Goal: Information Seeking & Learning: Learn about a topic

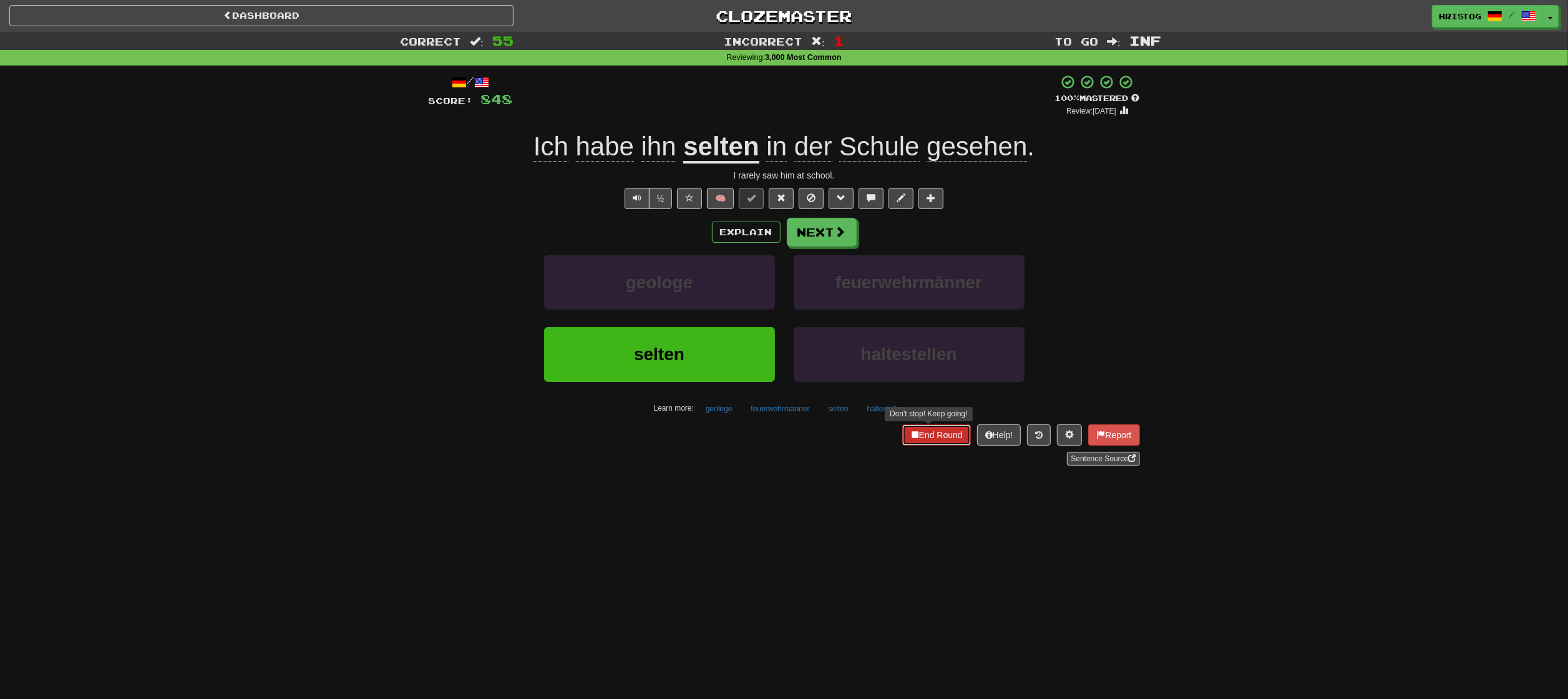
click at [932, 435] on button "End Round" at bounding box center [937, 436] width 69 height 22
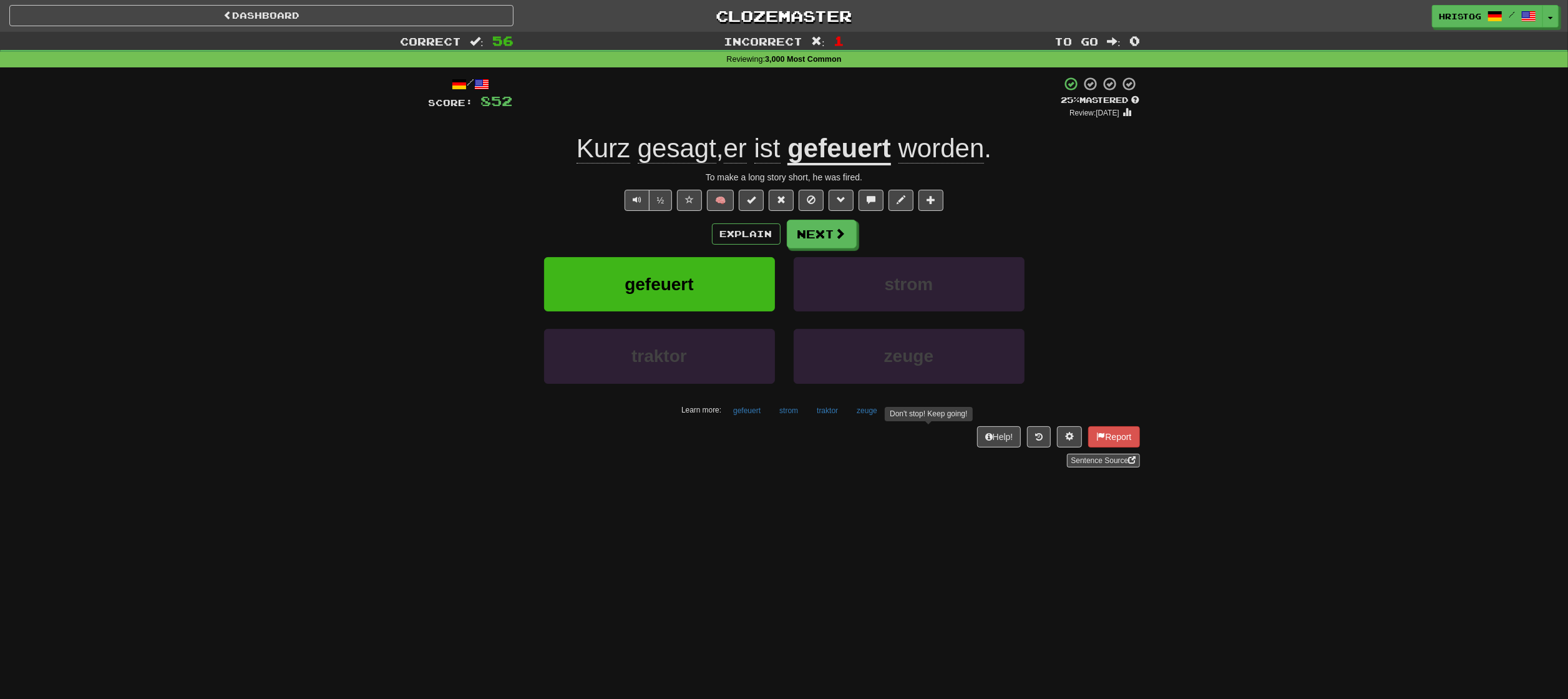
click at [1006, 585] on div "Dashboard Clozemaster HristoG / Toggle Dropdown Dashboard Leaderboard Activity …" at bounding box center [784, 349] width 1568 height 699
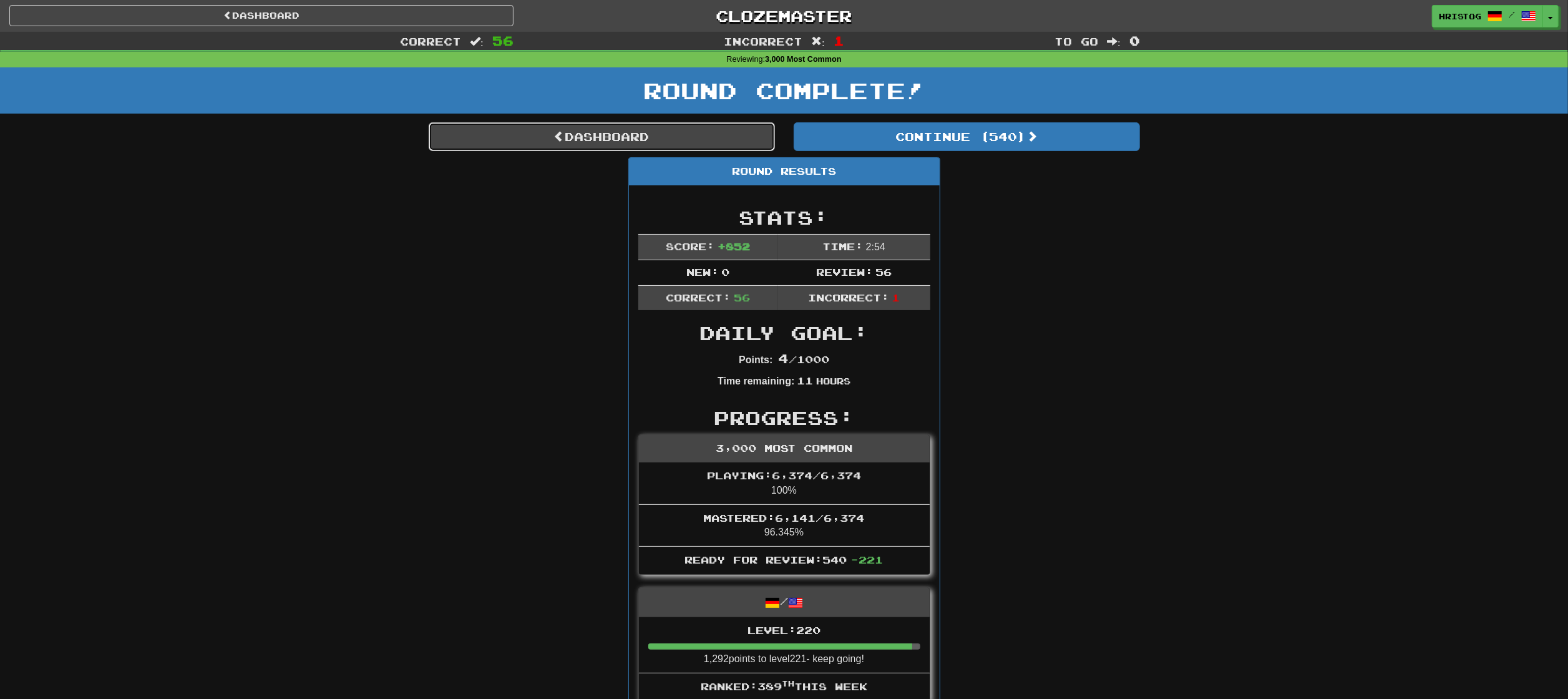
click at [690, 127] on link "Dashboard" at bounding box center [602, 137] width 346 height 29
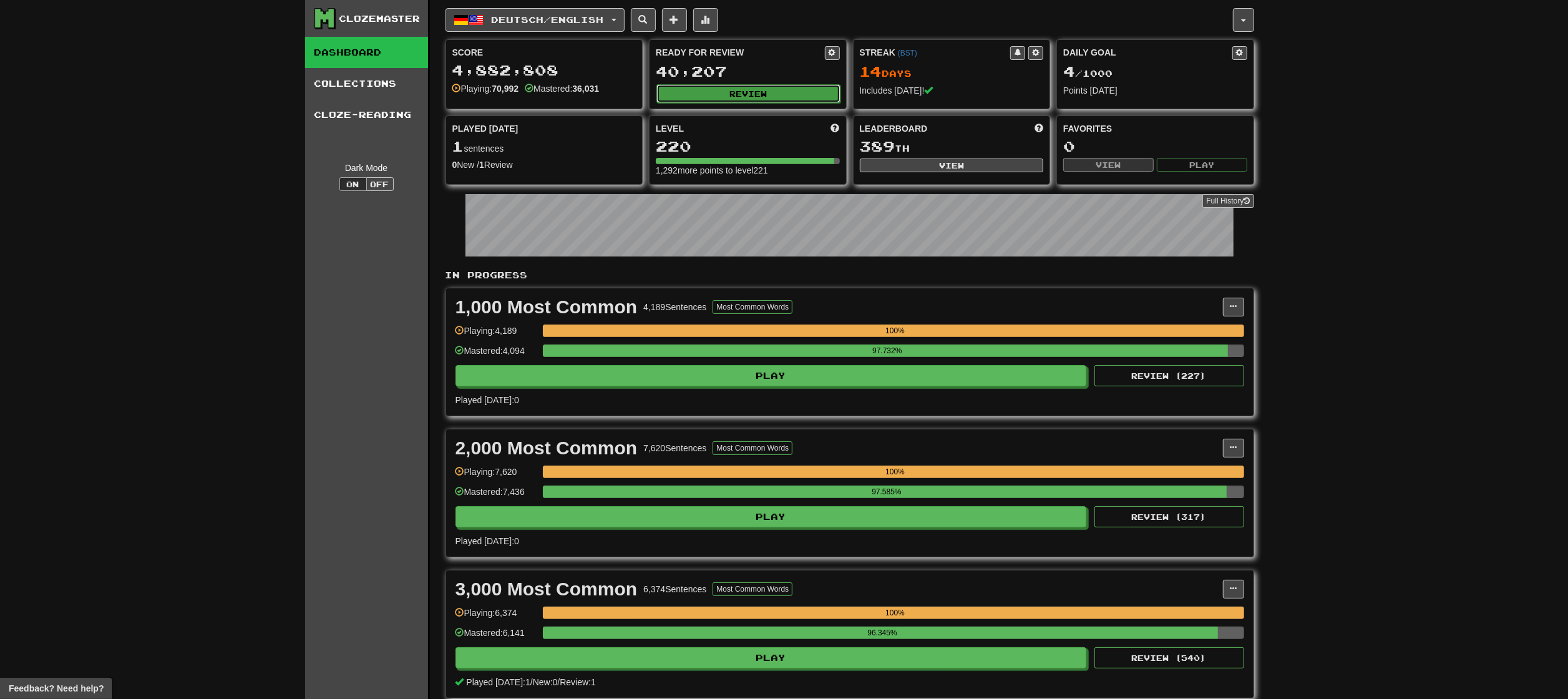
click at [759, 97] on button "Review" at bounding box center [748, 93] width 184 height 19
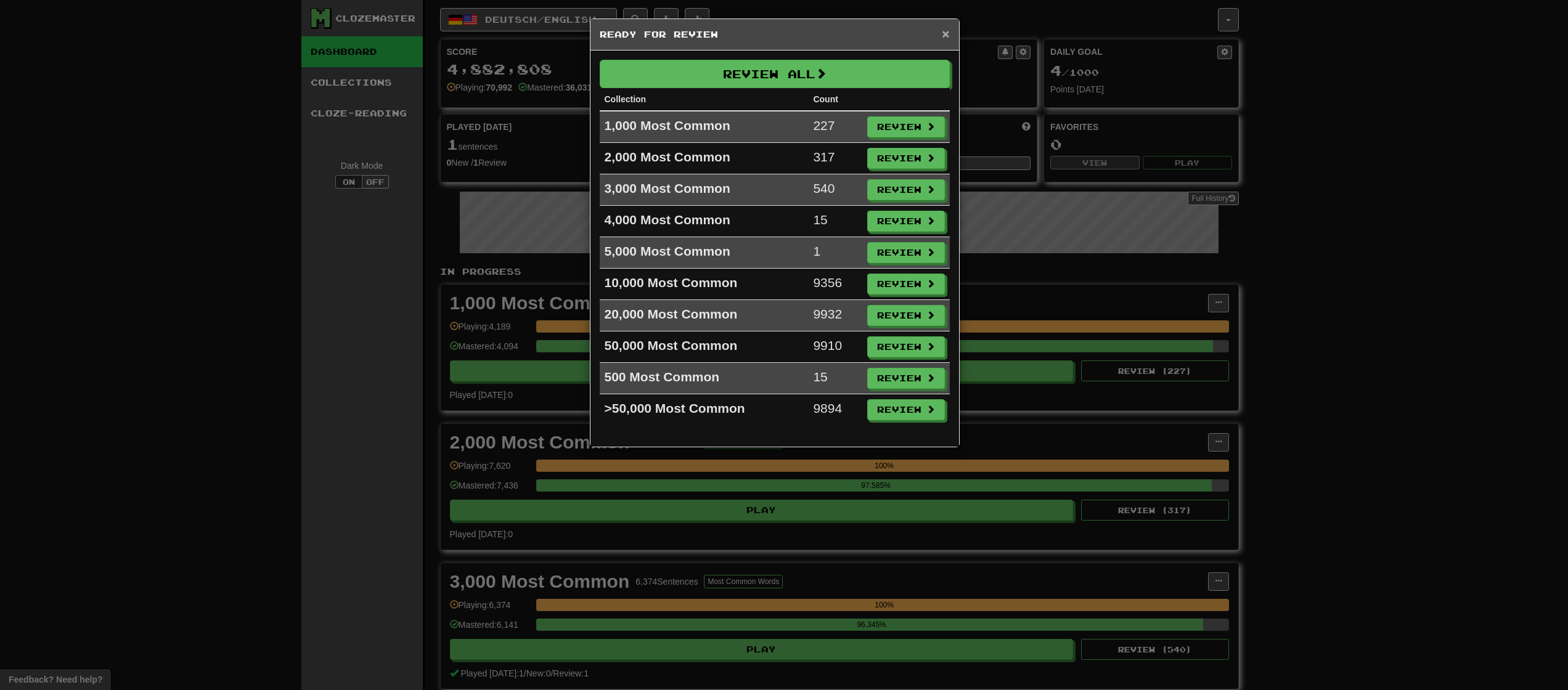
click at [946, 35] on span "×" at bounding box center [946, 34] width 7 height 14
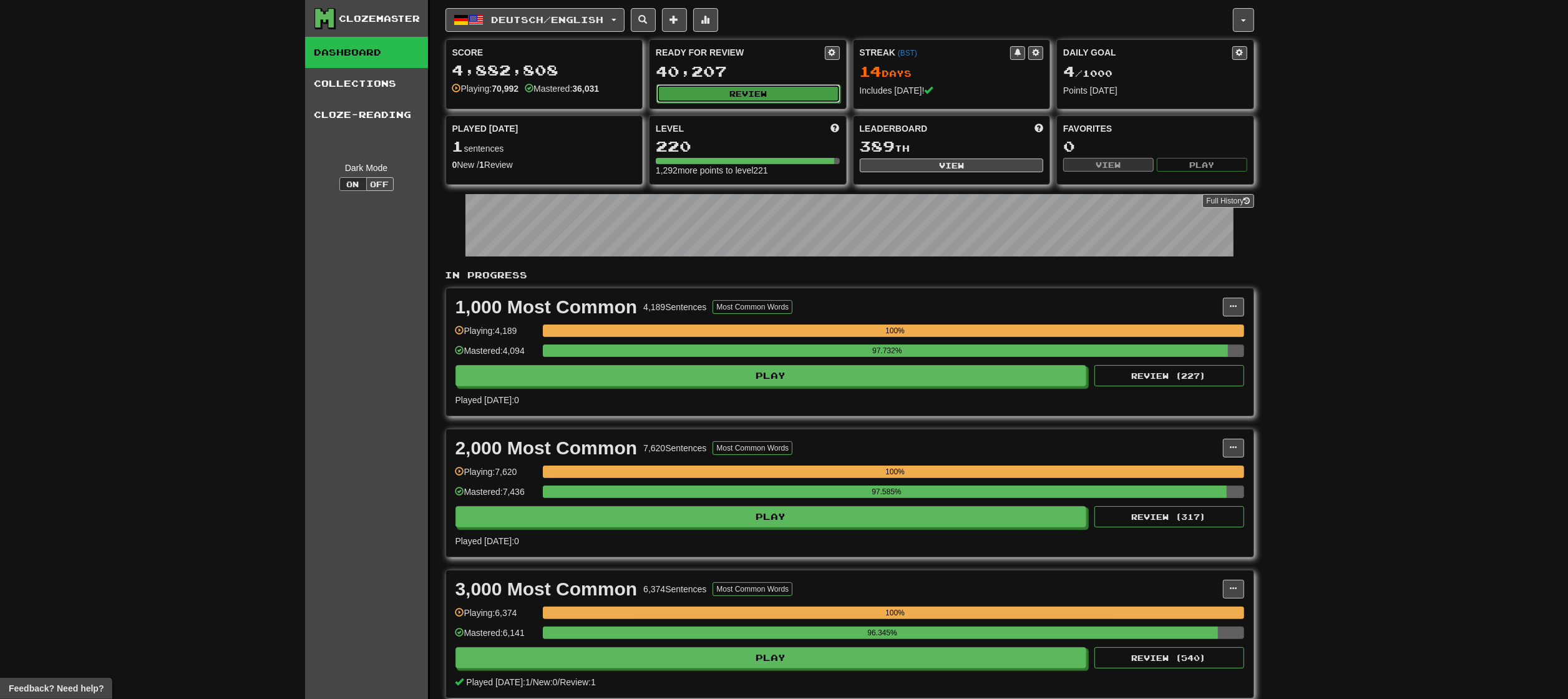
click at [714, 94] on button "Review" at bounding box center [748, 93] width 184 height 19
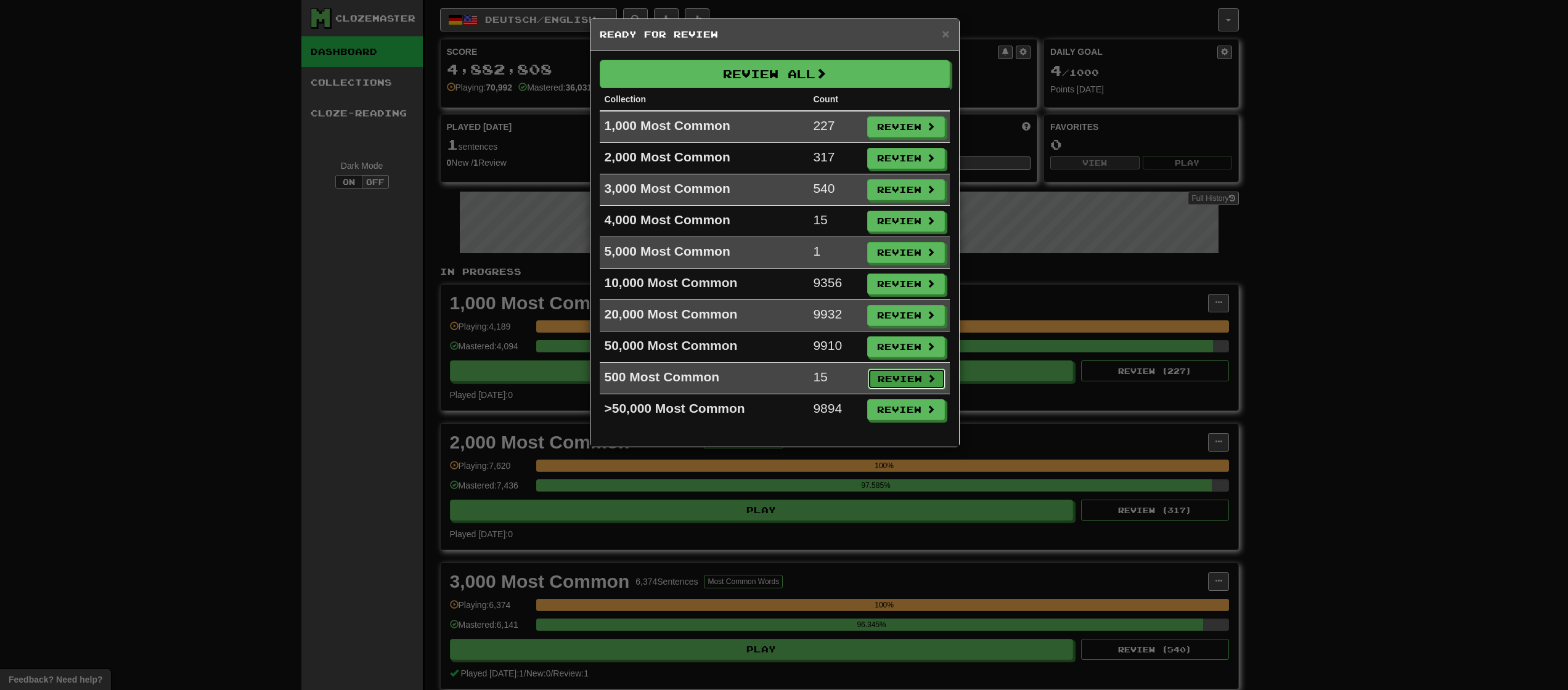
click at [892, 379] on button "Review" at bounding box center [906, 379] width 77 height 21
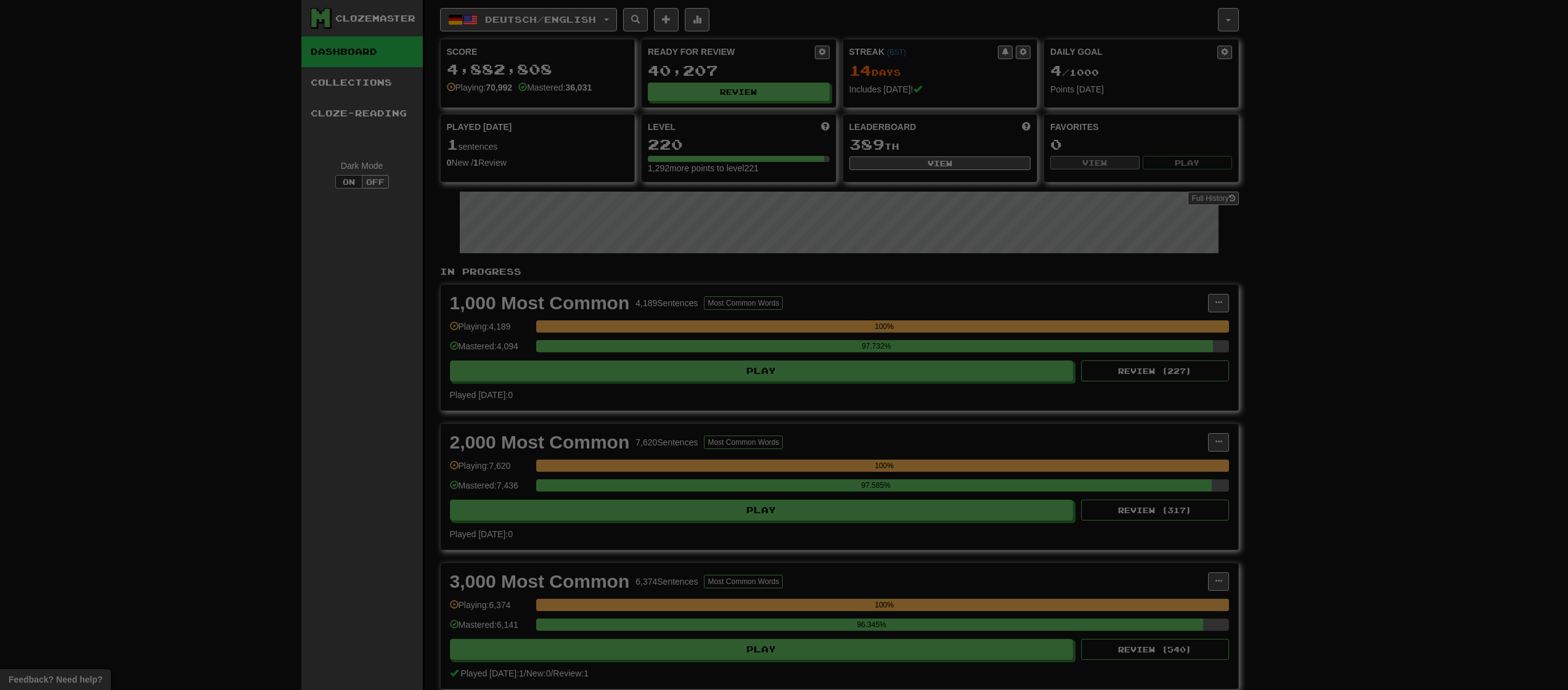
select select "********"
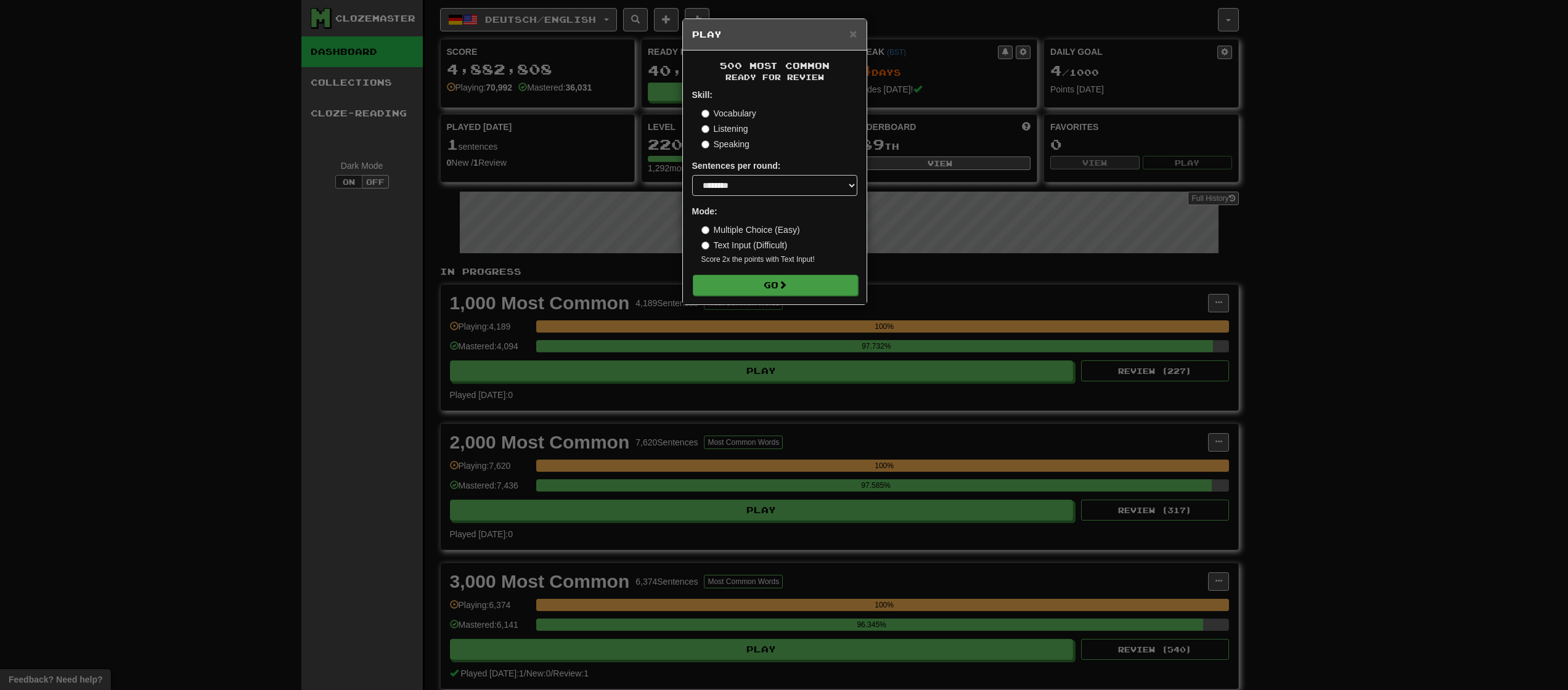
drag, startPoint x: 776, startPoint y: 269, endPoint x: 786, endPoint y: 276, distance: 12.2
click at [782, 272] on form "Skill: Vocabulary Listening Speaking Sentences per round: * ** ** ** ** ** *** …" at bounding box center [775, 192] width 166 height 207
click at [786, 276] on button "Go" at bounding box center [776, 286] width 166 height 21
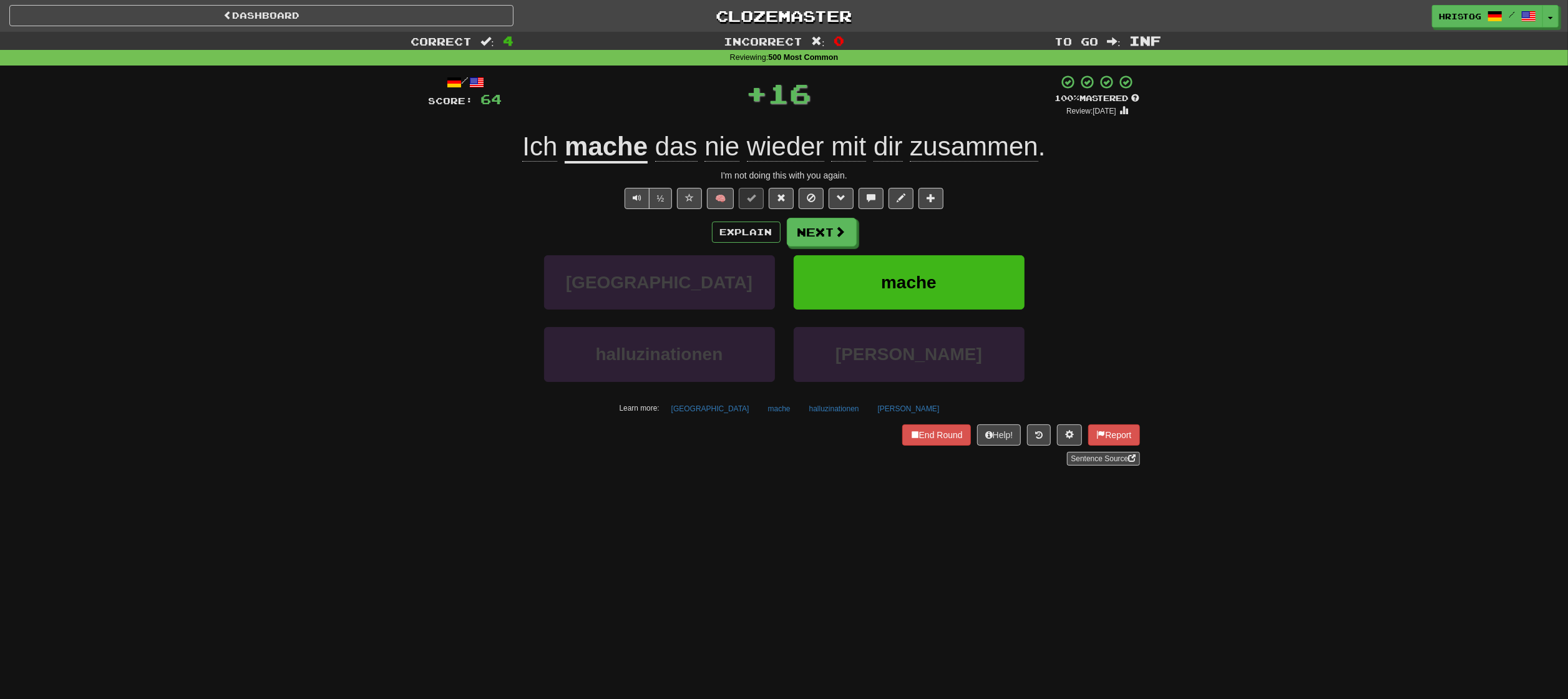
click at [1001, 555] on div "Dashboard Clozemaster [GEOGRAPHIC_DATA] / Toggle Dropdown Dashboard Leaderboard…" at bounding box center [784, 349] width 1568 height 699
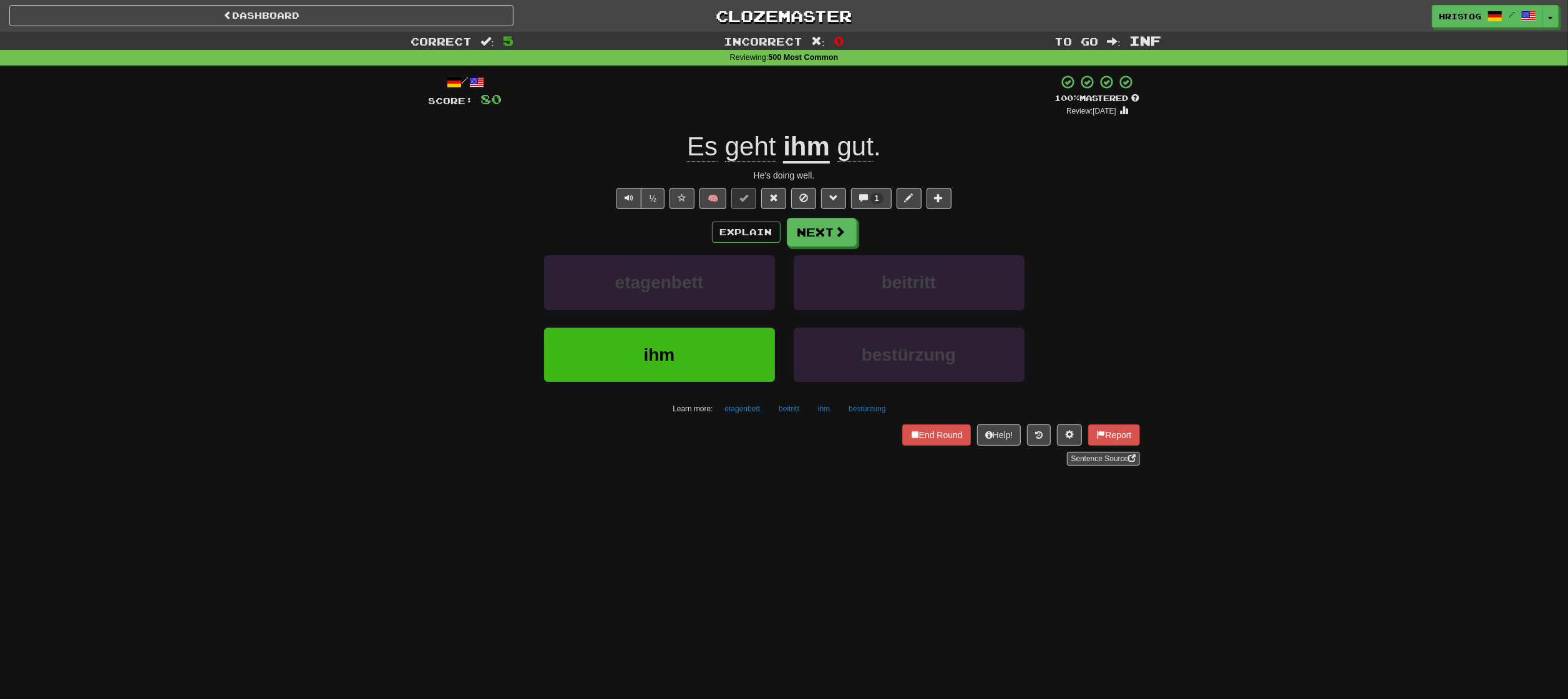
click at [1187, 182] on div "Correct : 5 Incorrect : 0 To go : Inf Reviewing : 500 Most Common / Score: 80 +…" at bounding box center [784, 257] width 1568 height 451
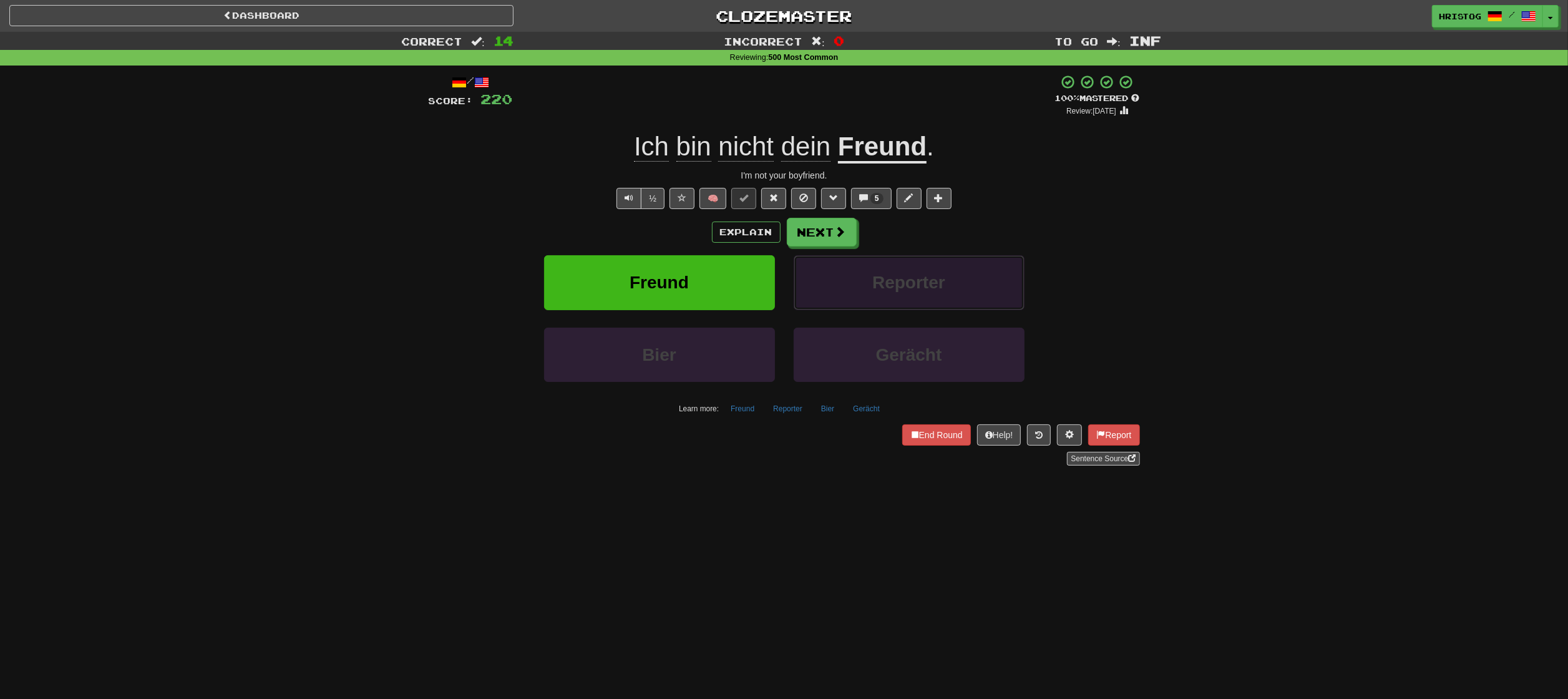
click at [998, 286] on button "Reporter" at bounding box center [909, 282] width 231 height 54
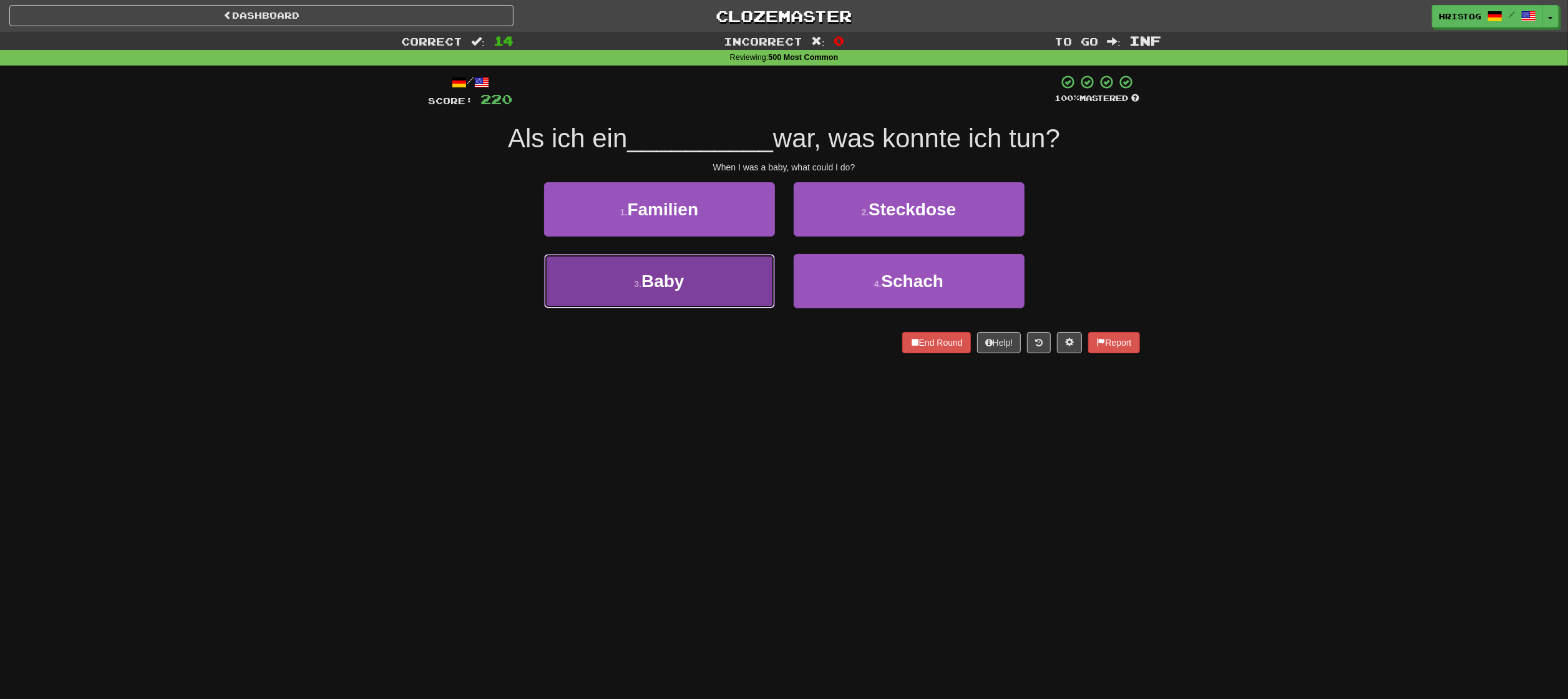
click at [757, 279] on button "3 . Baby" at bounding box center [660, 281] width 231 height 54
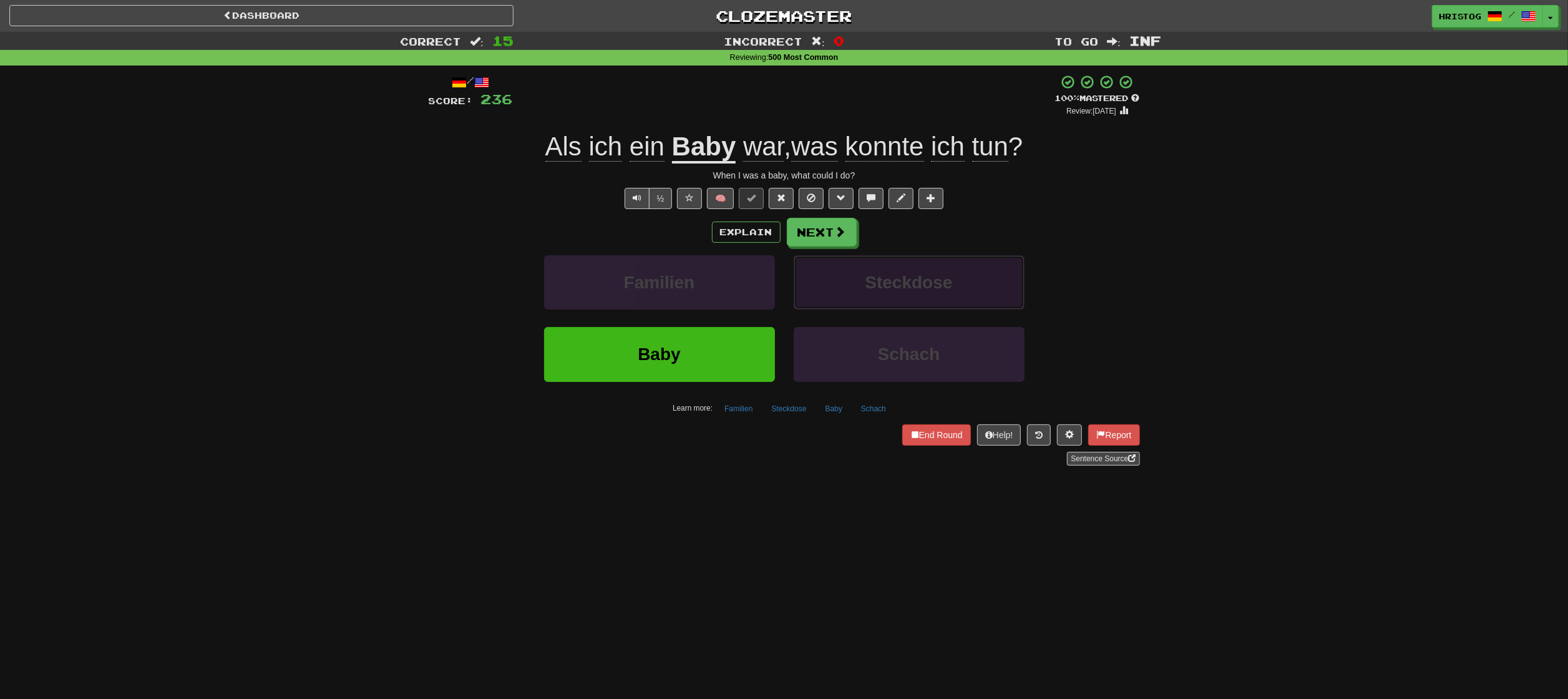
click at [909, 287] on span "Steckdose" at bounding box center [908, 281] width 87 height 19
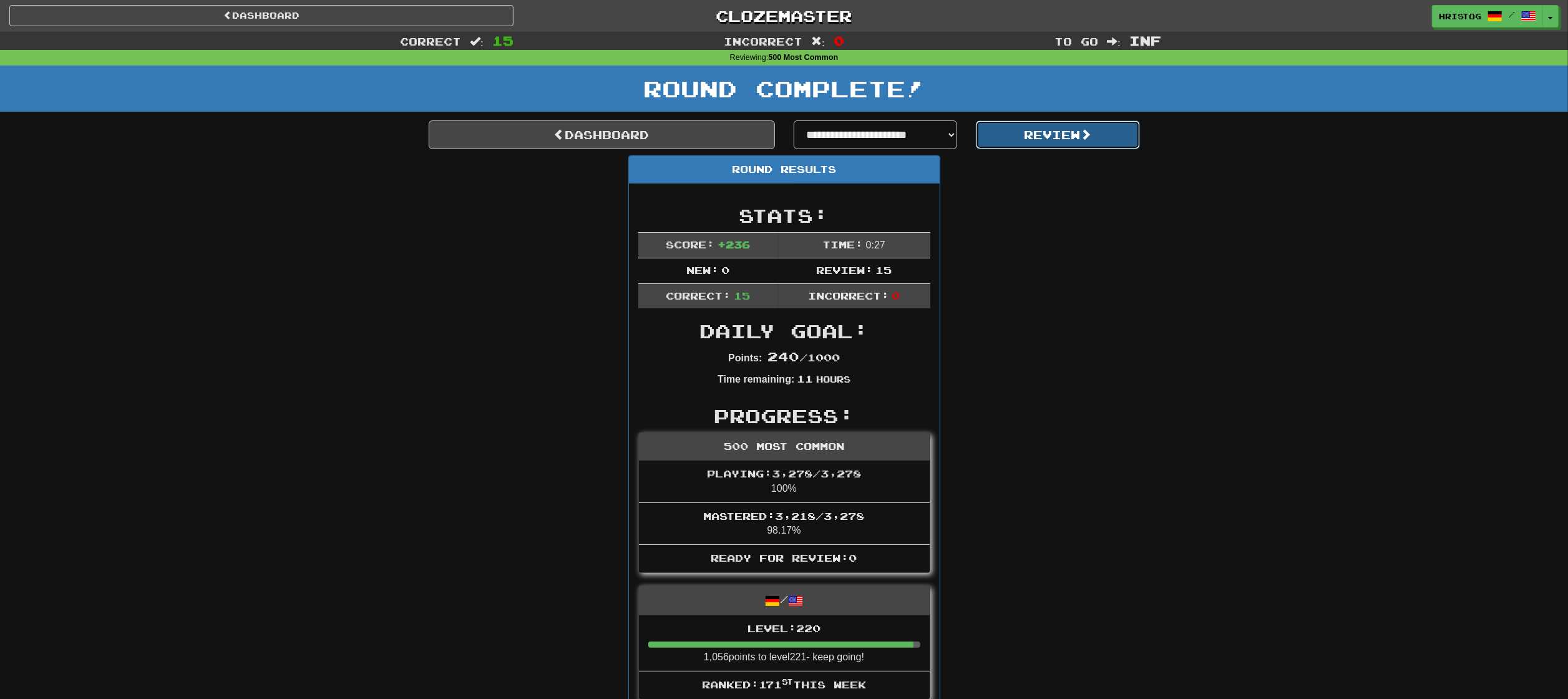
click at [1074, 141] on button "Review" at bounding box center [1059, 135] width 164 height 29
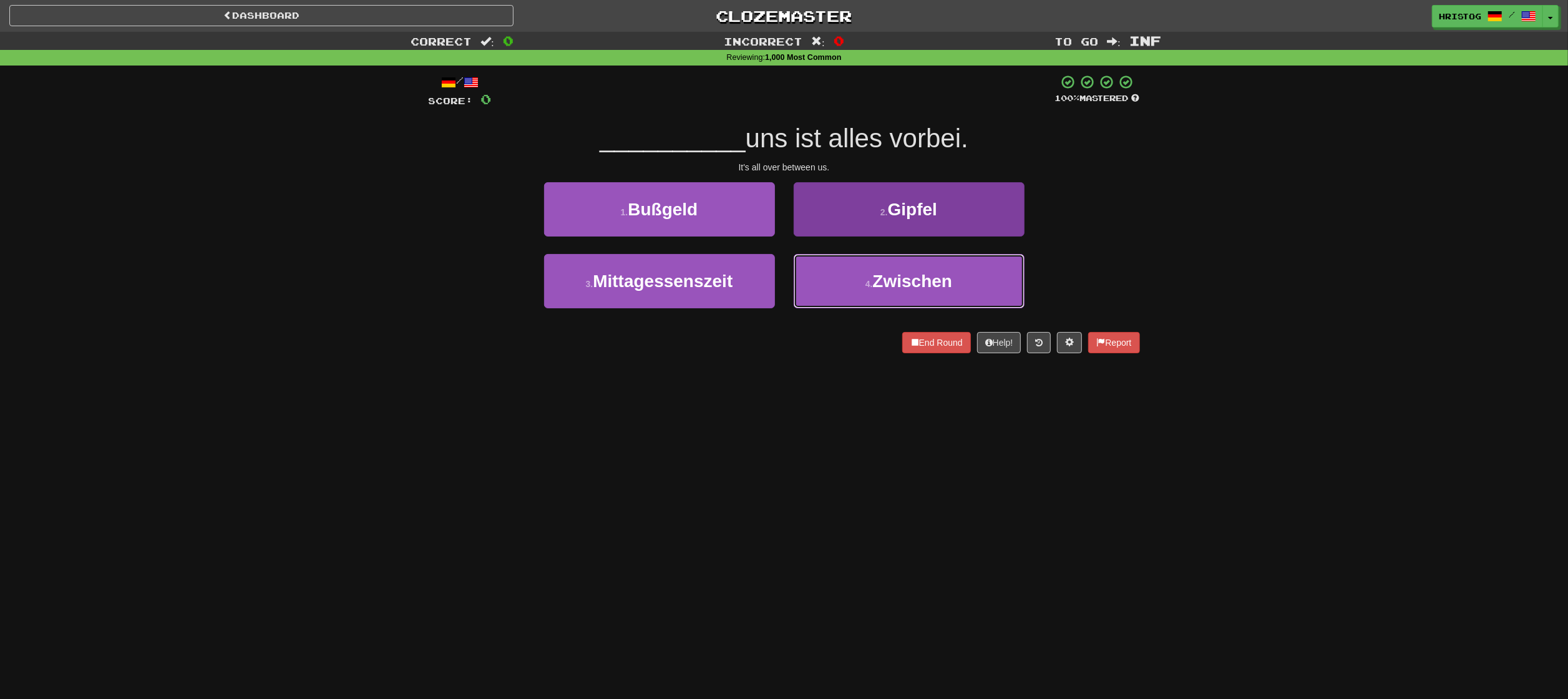
click at [922, 296] on button "4 . Zwischen" at bounding box center [909, 281] width 231 height 54
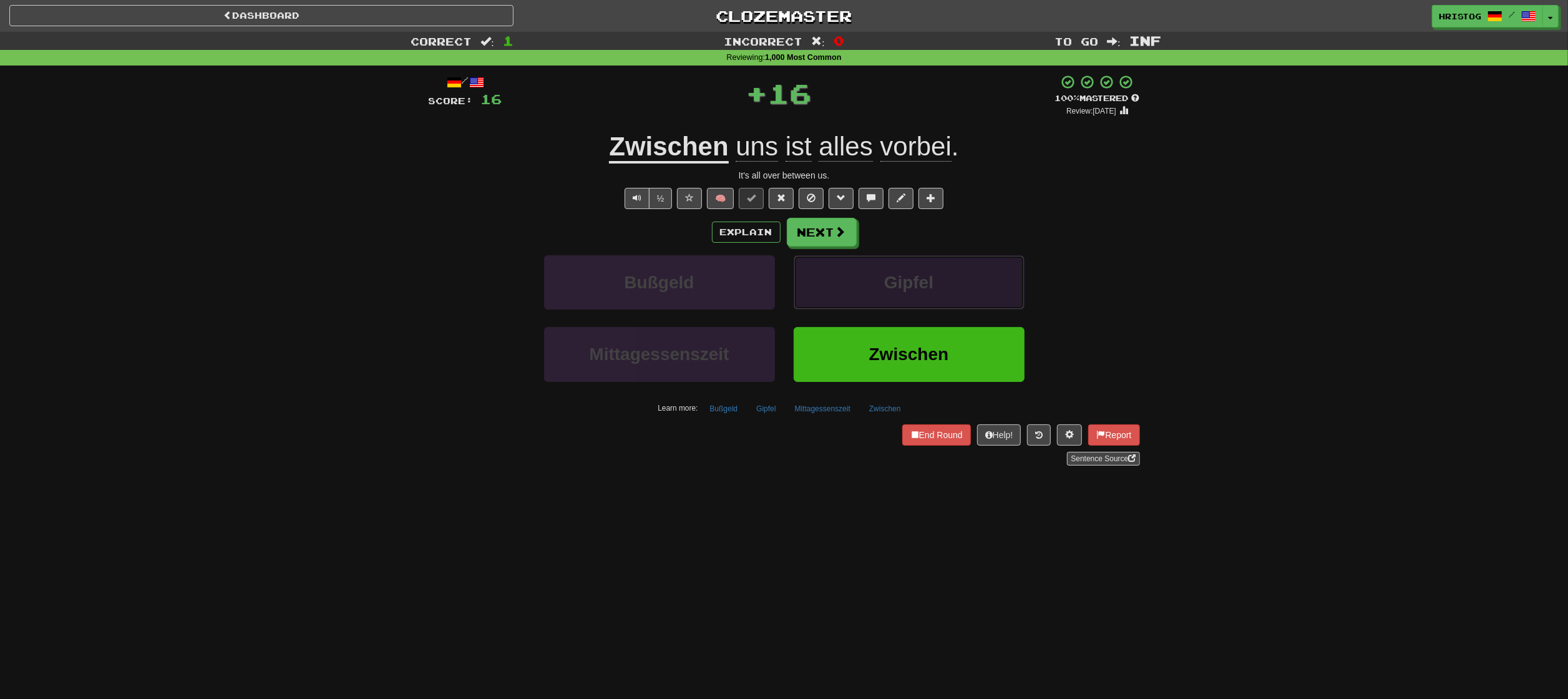
click at [922, 296] on button "Gipfel" at bounding box center [909, 282] width 231 height 54
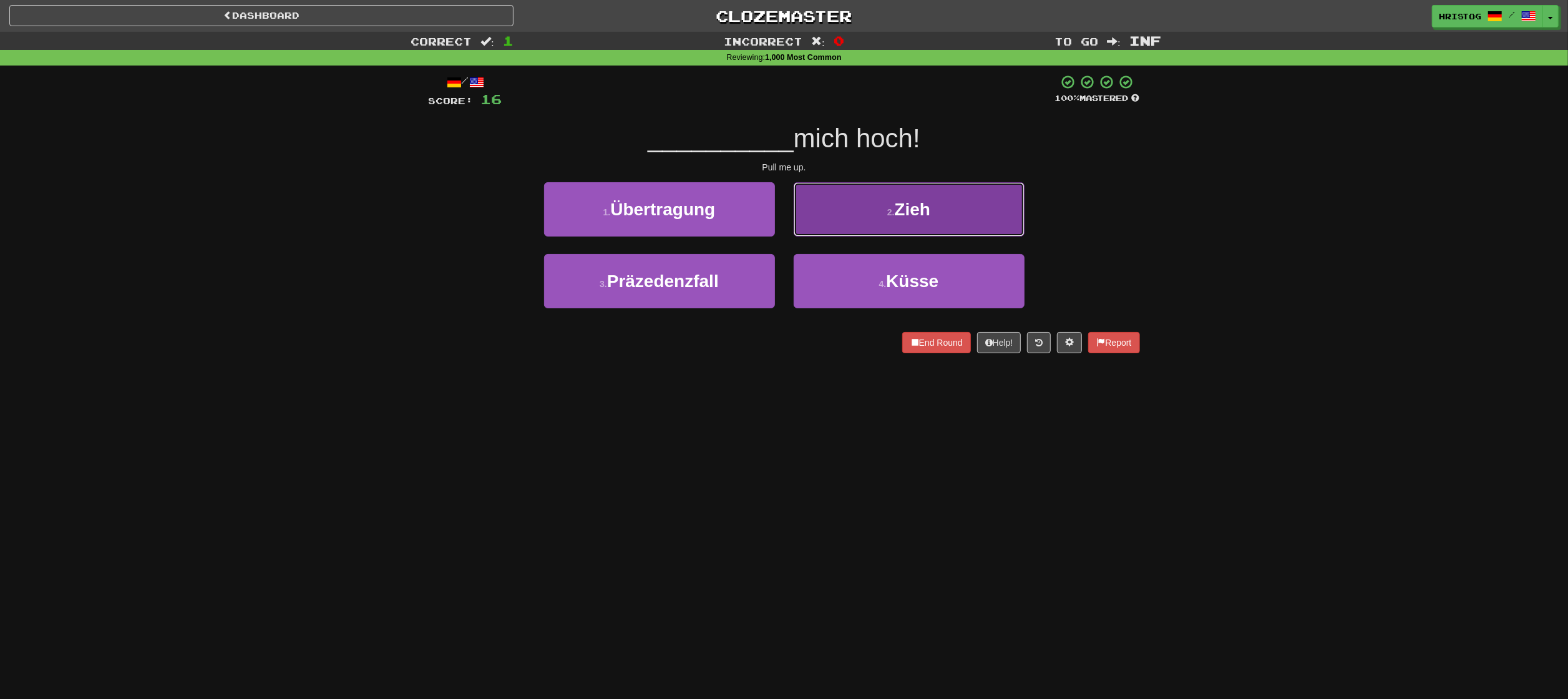
click at [931, 214] on button "2 . Zieh" at bounding box center [909, 209] width 231 height 54
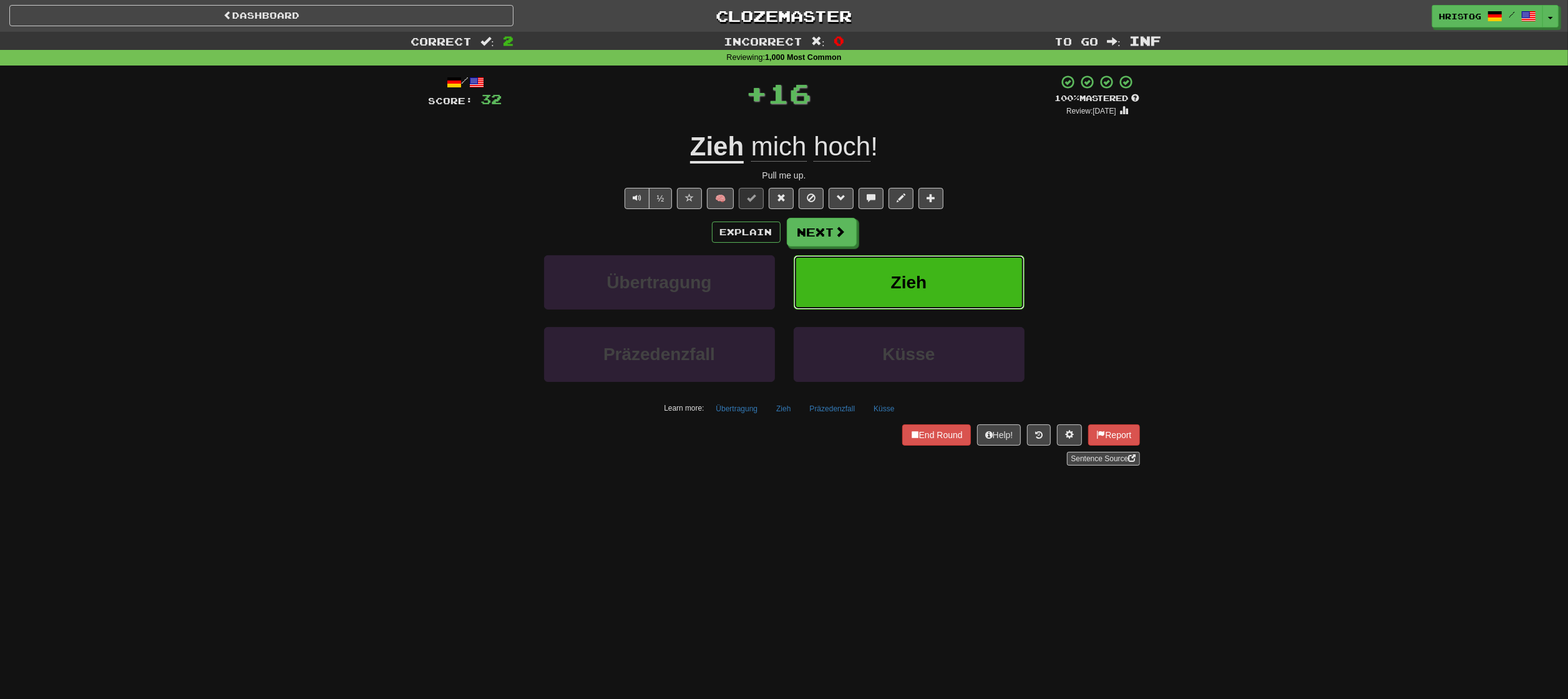
click at [962, 266] on button "Zieh" at bounding box center [909, 282] width 231 height 54
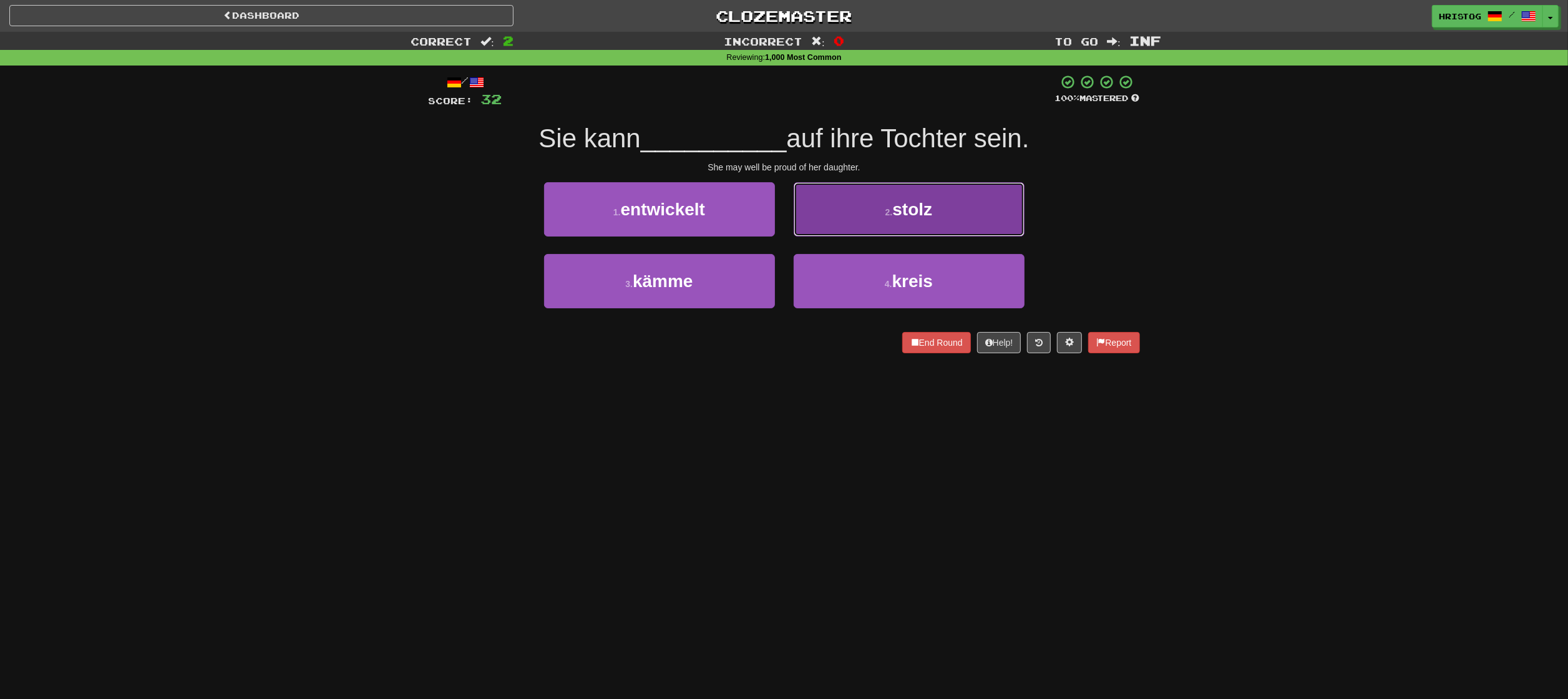
click at [941, 230] on button "2 . stolz" at bounding box center [909, 209] width 231 height 54
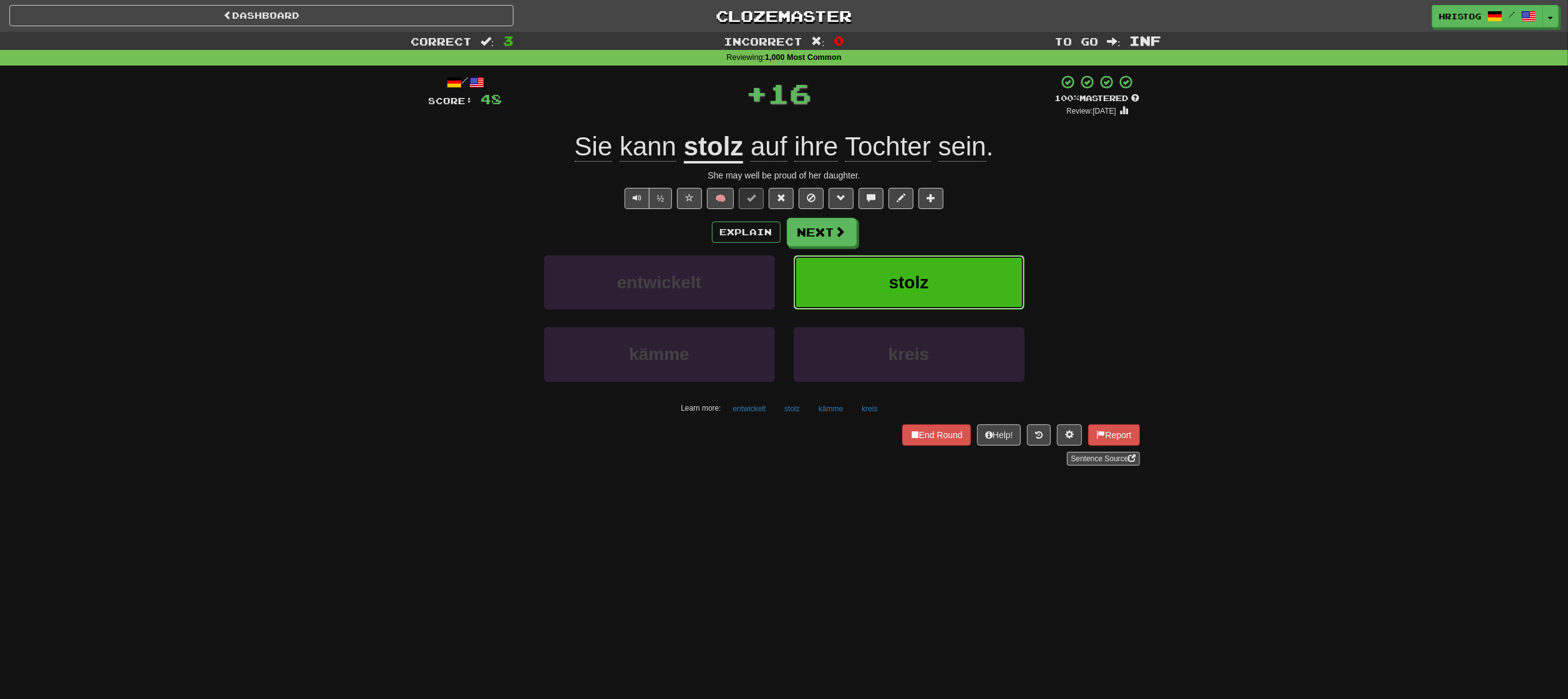
click at [839, 285] on button "stolz" at bounding box center [909, 282] width 231 height 54
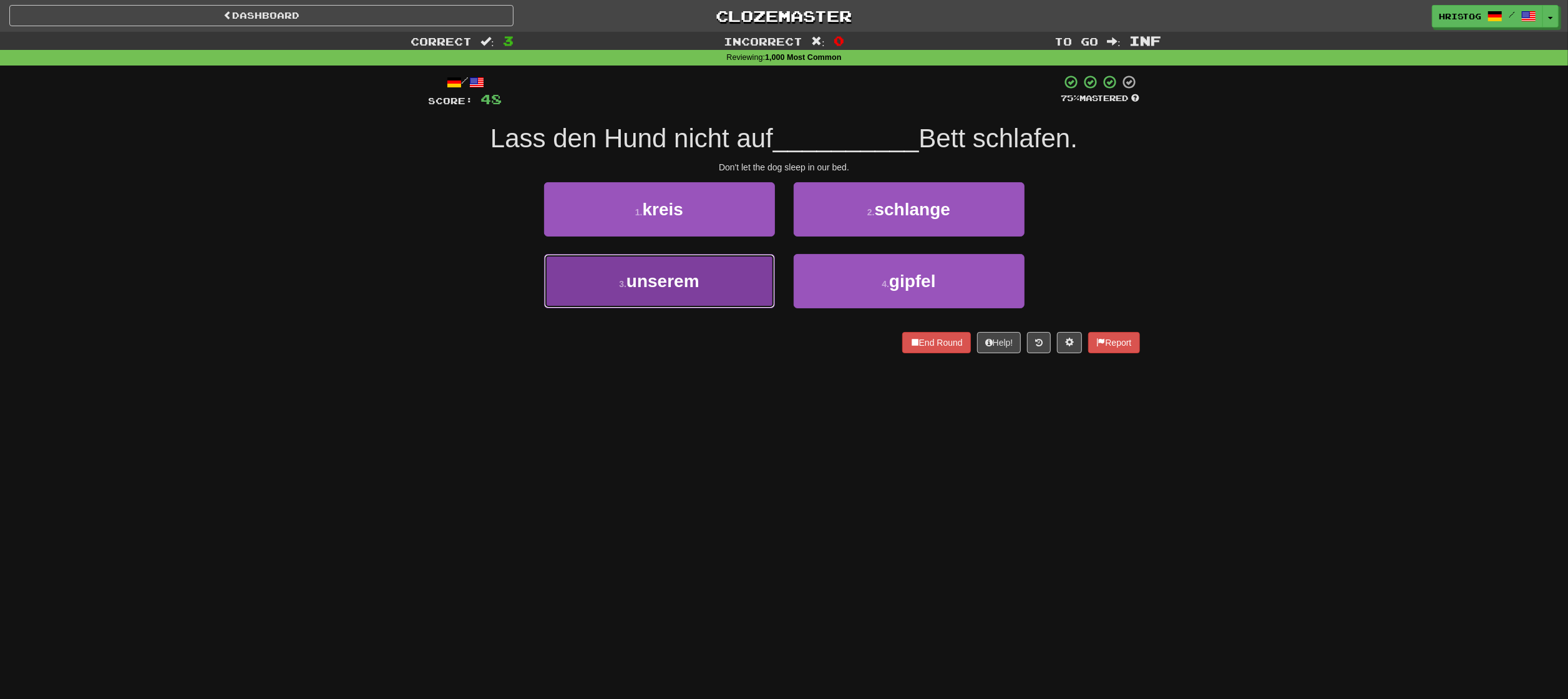
click at [750, 287] on button "3 . unserem" at bounding box center [660, 281] width 231 height 54
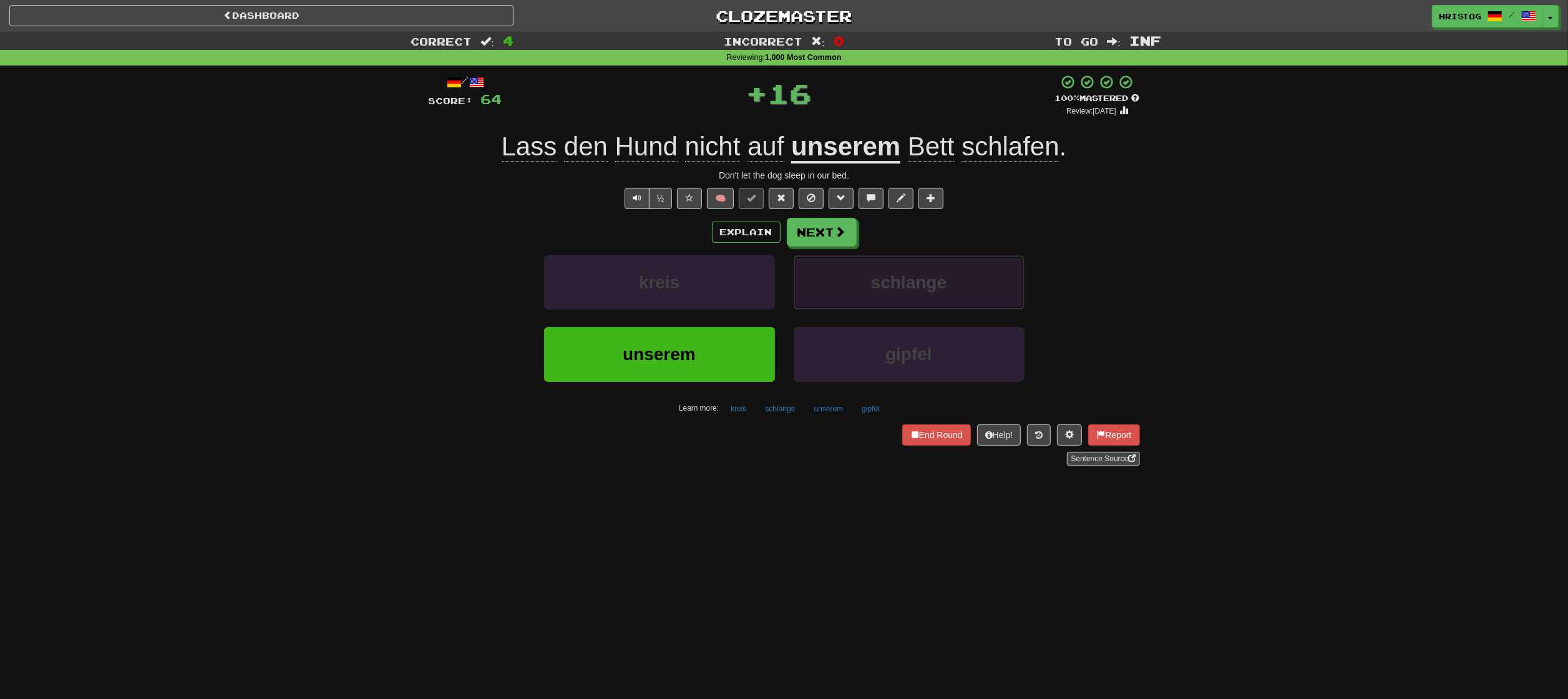
click at [902, 271] on button "schlange" at bounding box center [909, 282] width 231 height 54
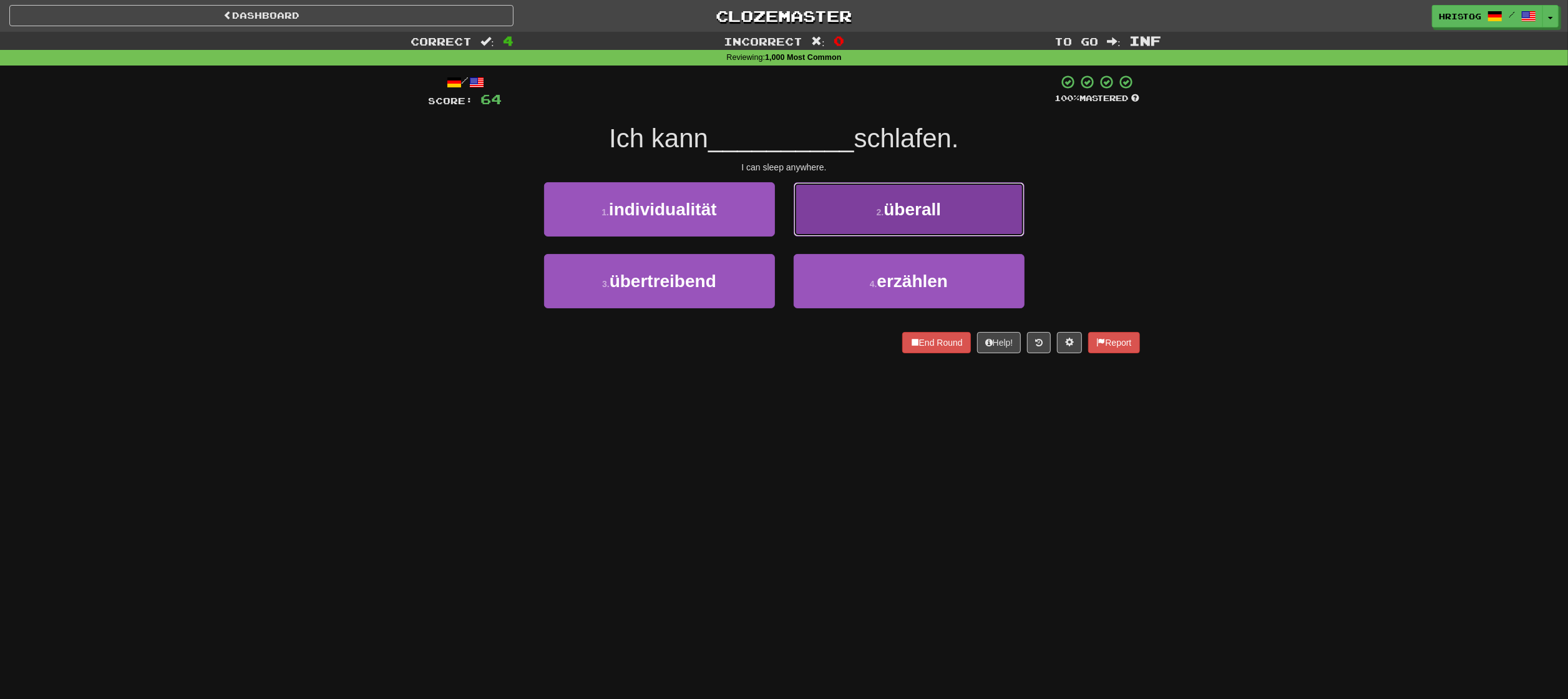
click at [859, 207] on button "2 . überall" at bounding box center [909, 209] width 231 height 54
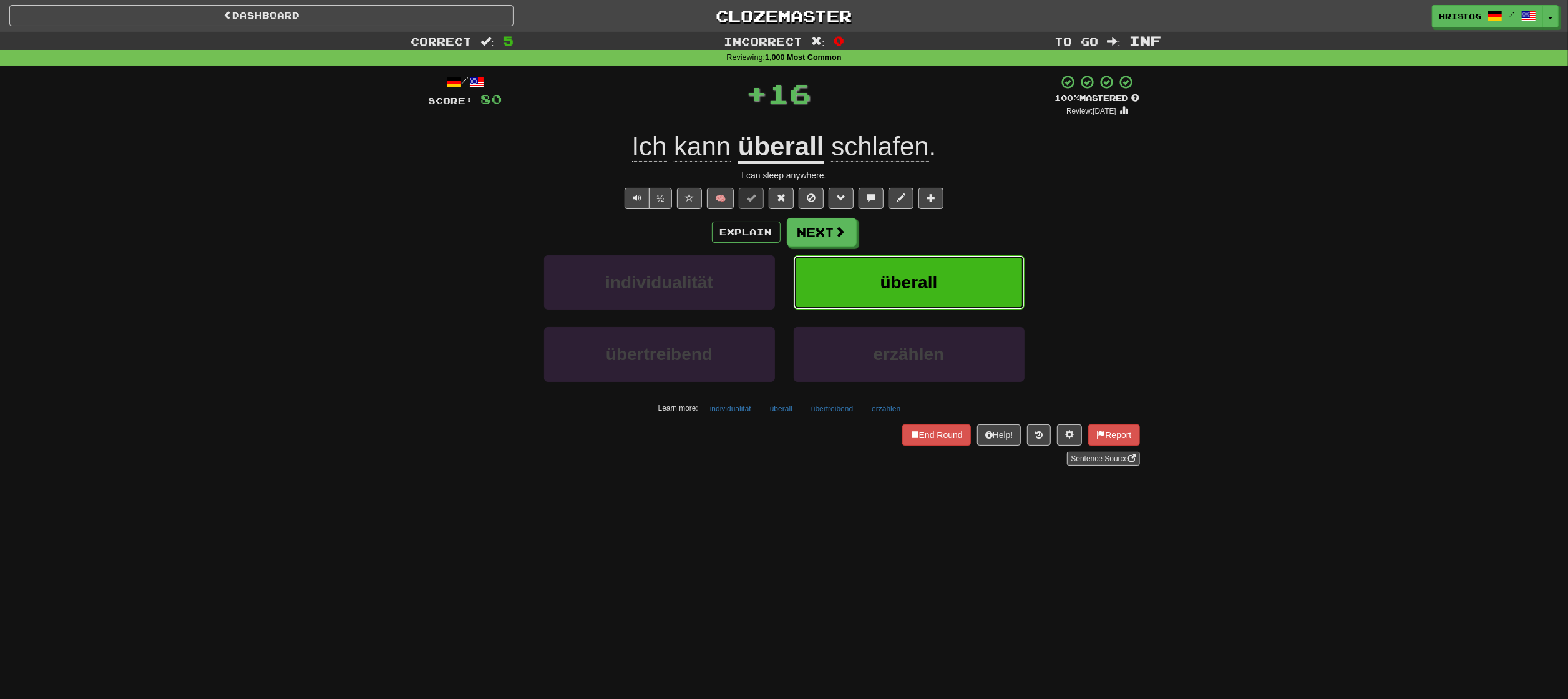
click at [948, 280] on button "überall" at bounding box center [909, 282] width 231 height 54
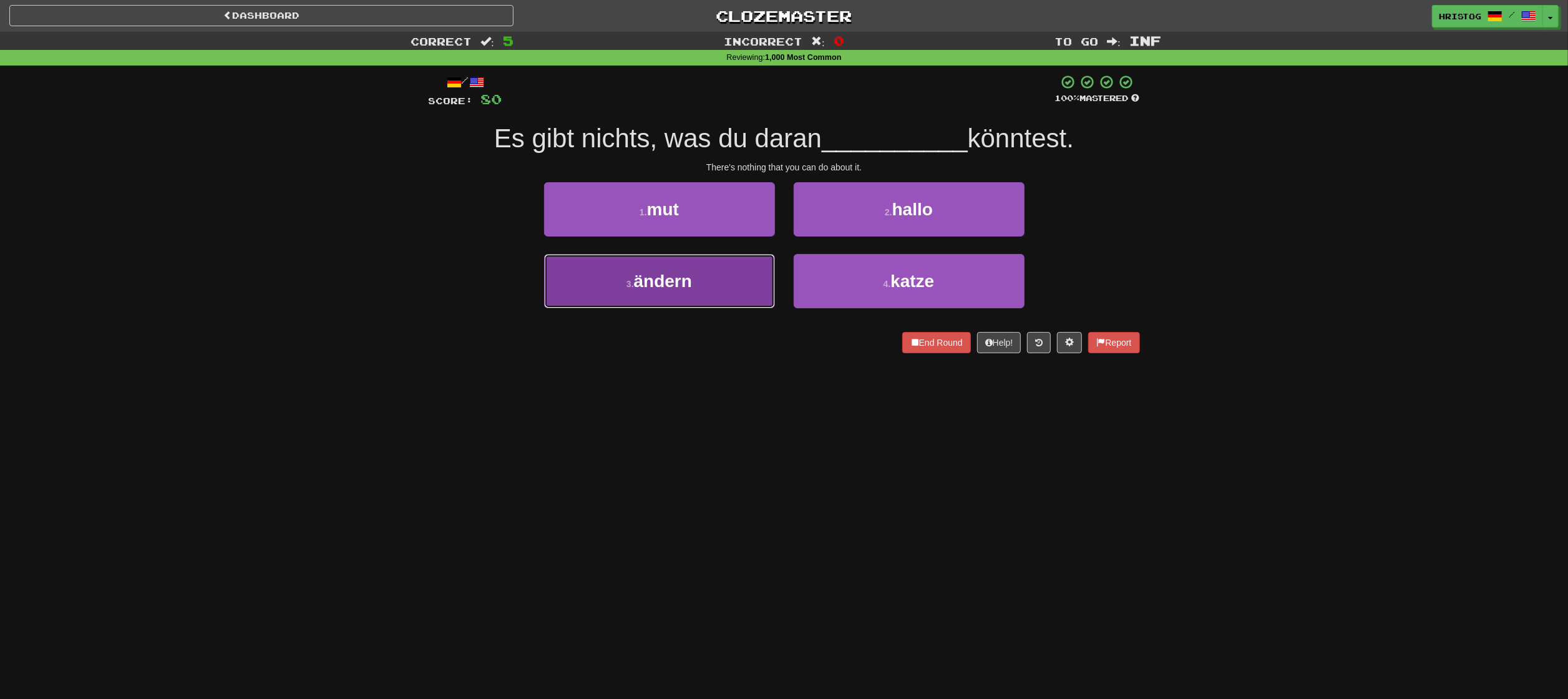
click at [756, 290] on button "3 . ändern" at bounding box center [660, 281] width 231 height 54
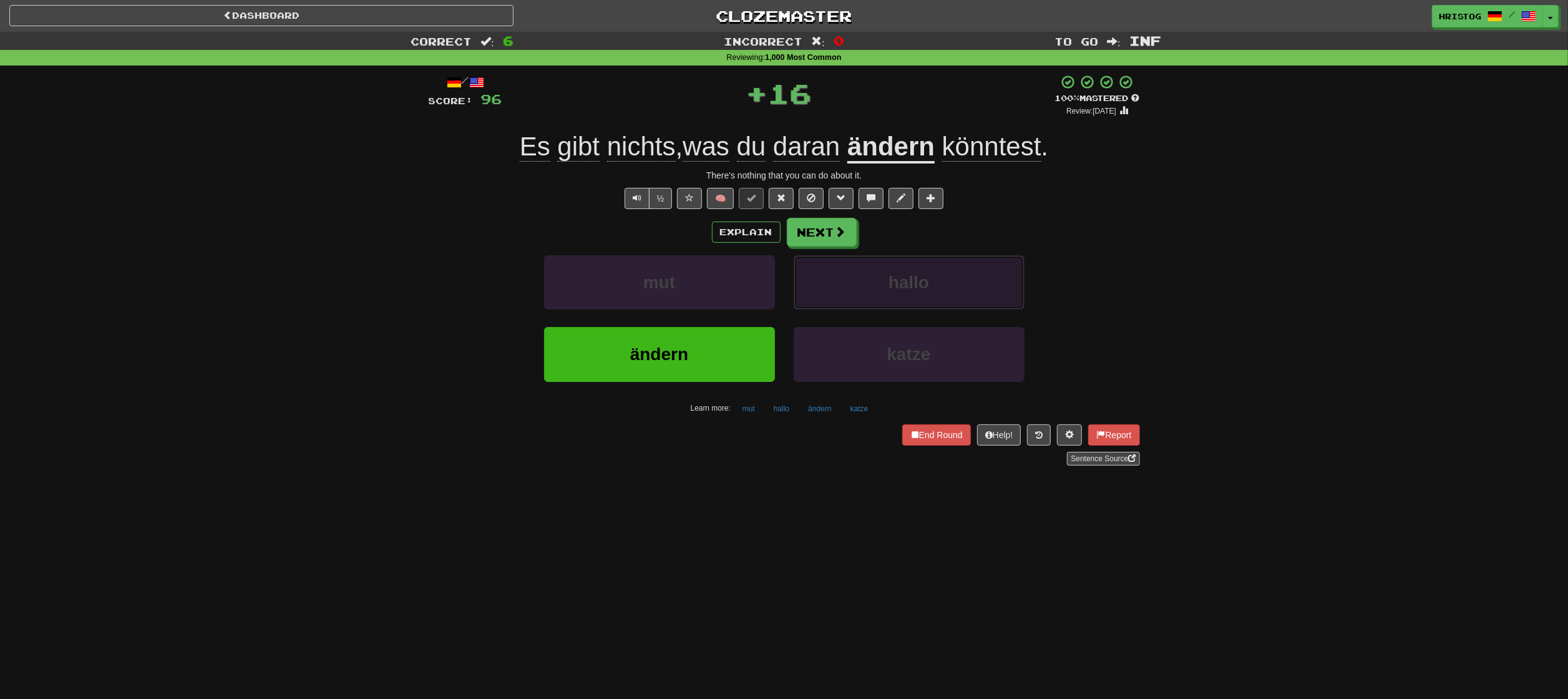
click at [889, 272] on button "hallo" at bounding box center [909, 282] width 231 height 54
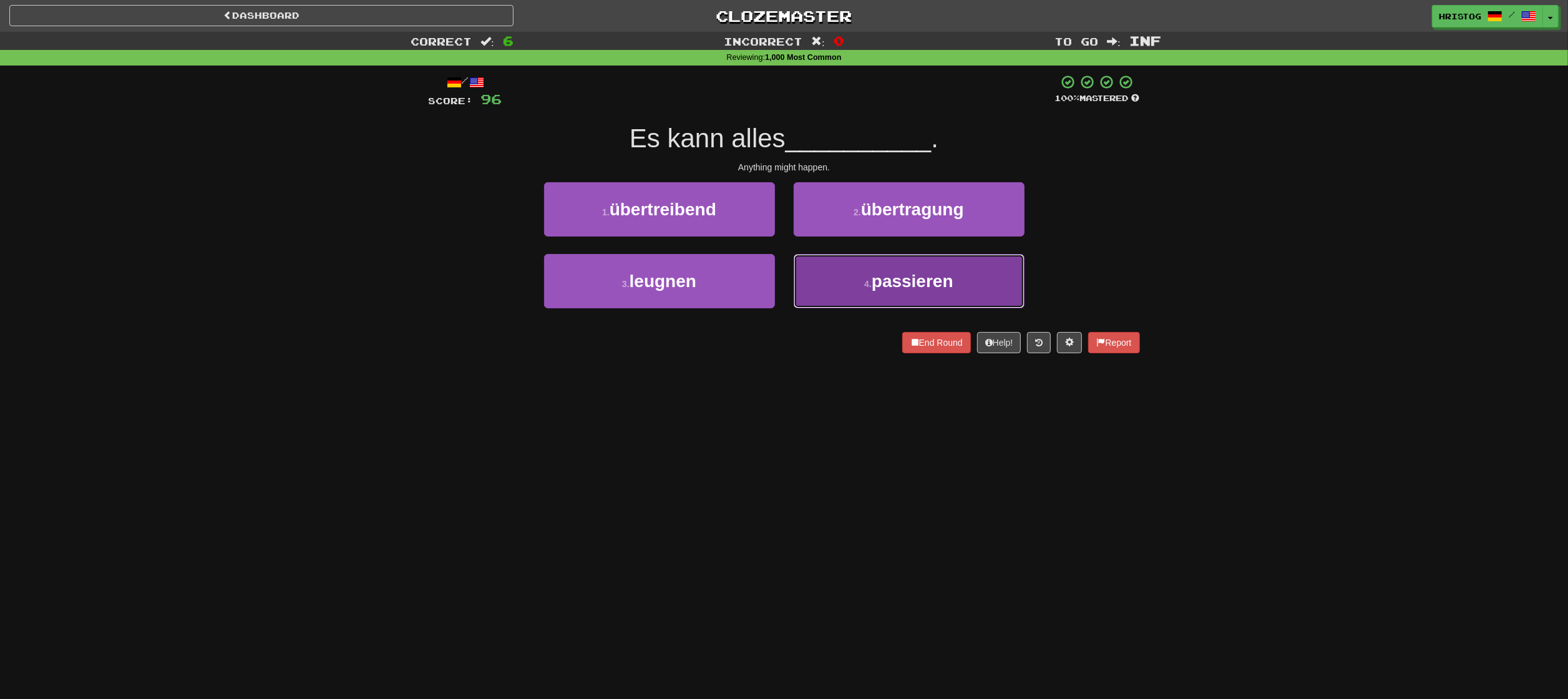
click at [834, 293] on button "4 . passieren" at bounding box center [909, 281] width 231 height 54
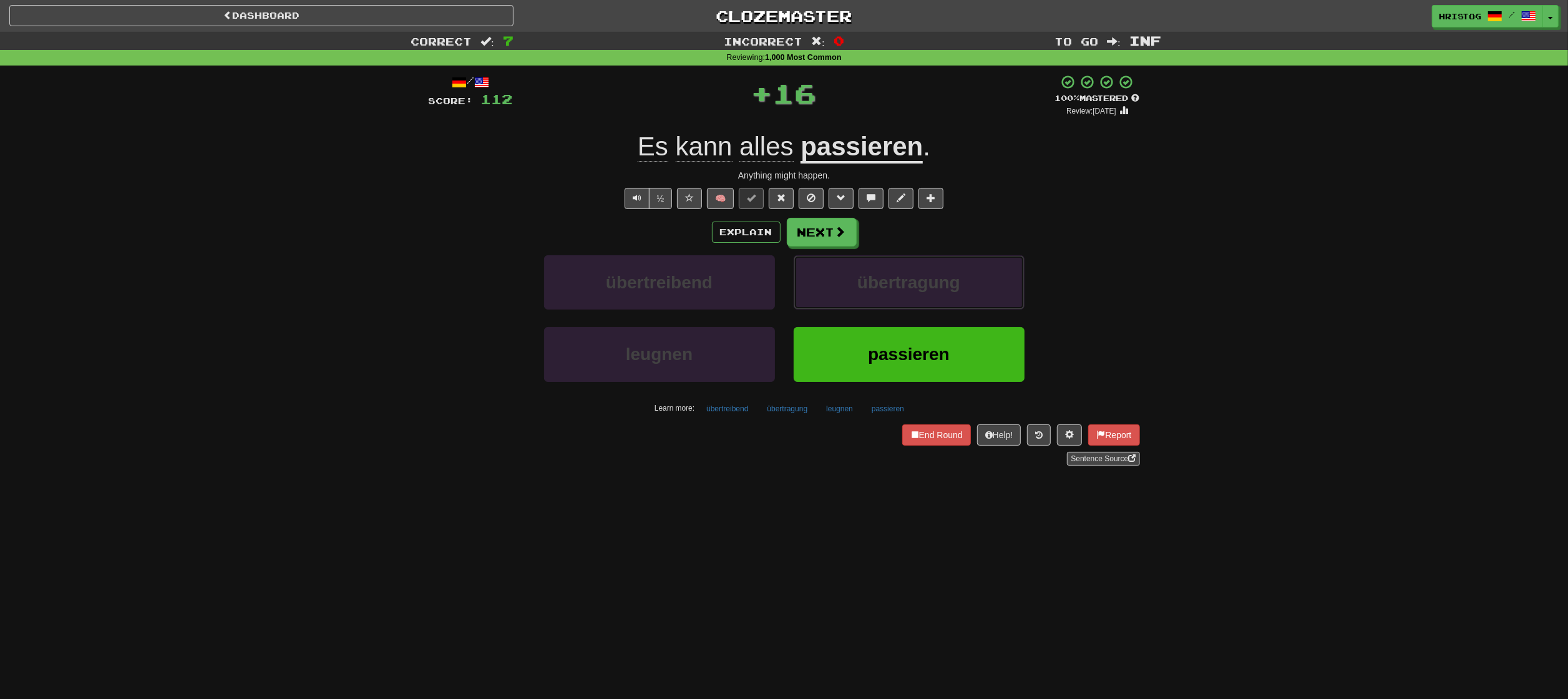
click at [834, 293] on button "übertragung" at bounding box center [909, 282] width 231 height 54
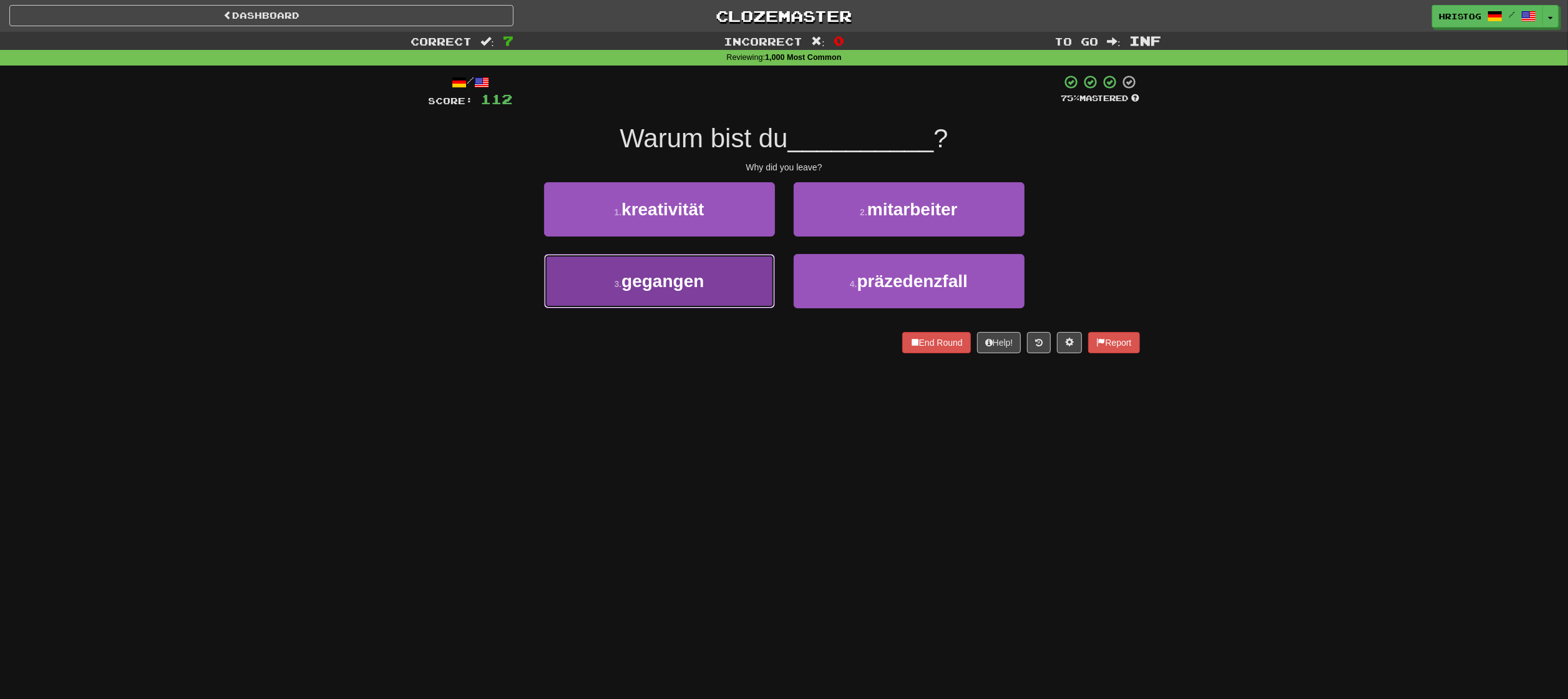
click at [747, 278] on button "3 . gegangen" at bounding box center [660, 281] width 231 height 54
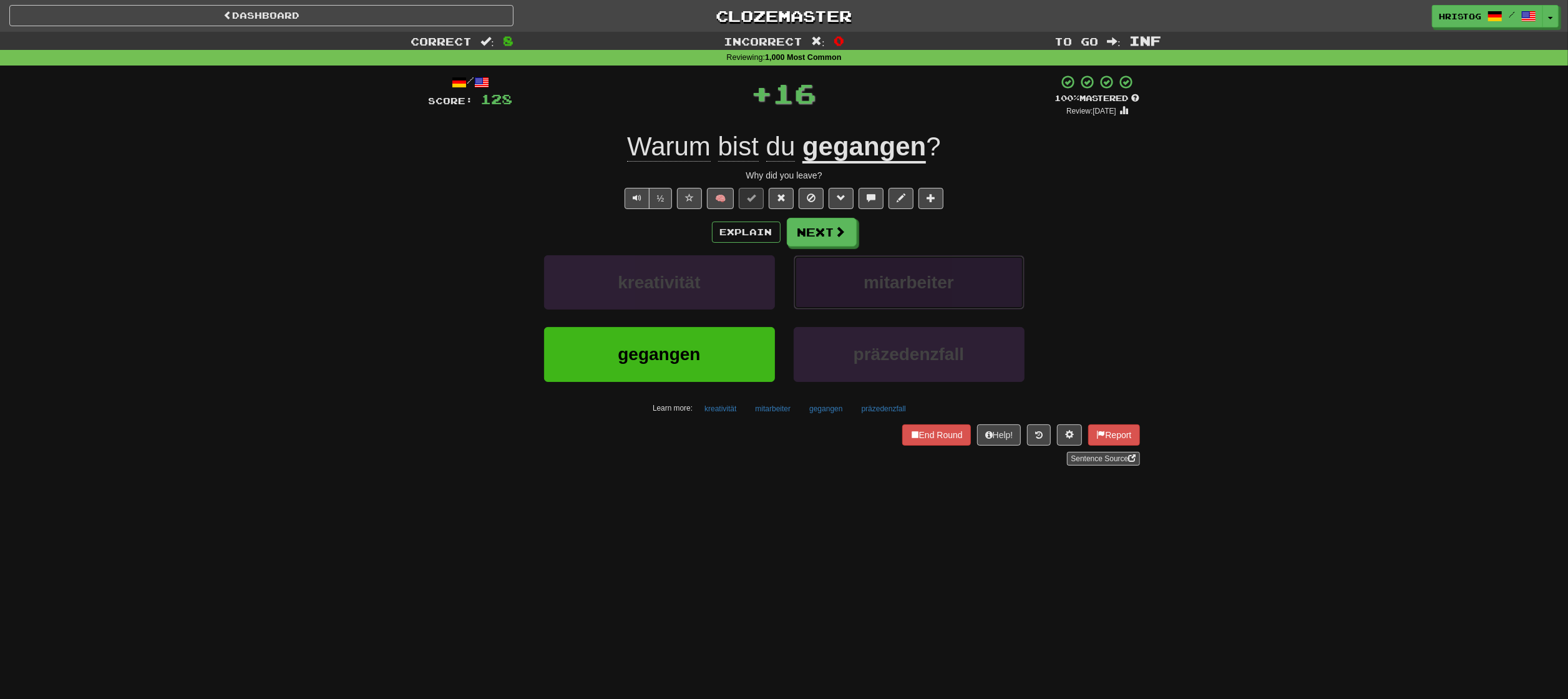
click at [894, 281] on span "mitarbeiter" at bounding box center [909, 281] width 90 height 19
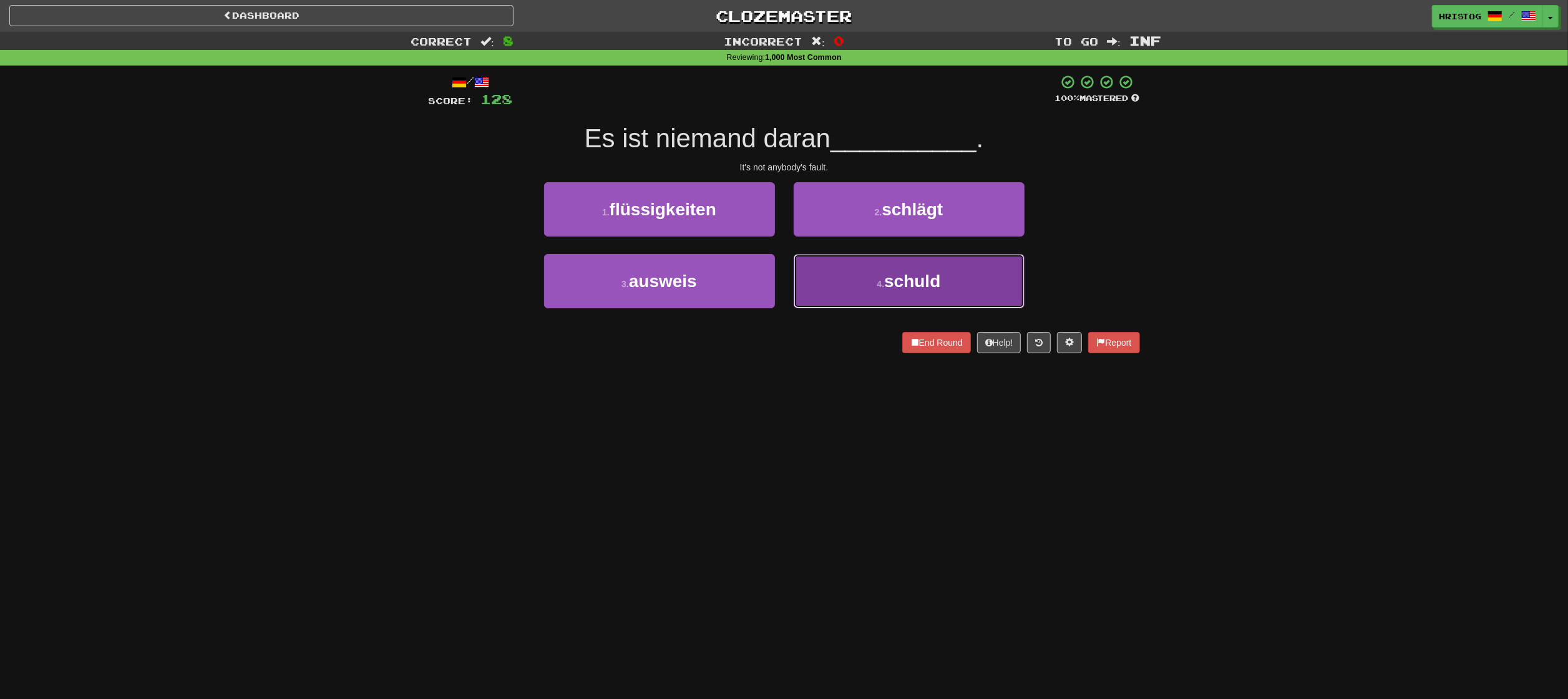
click at [885, 287] on small "4 ." at bounding box center [881, 283] width 7 height 10
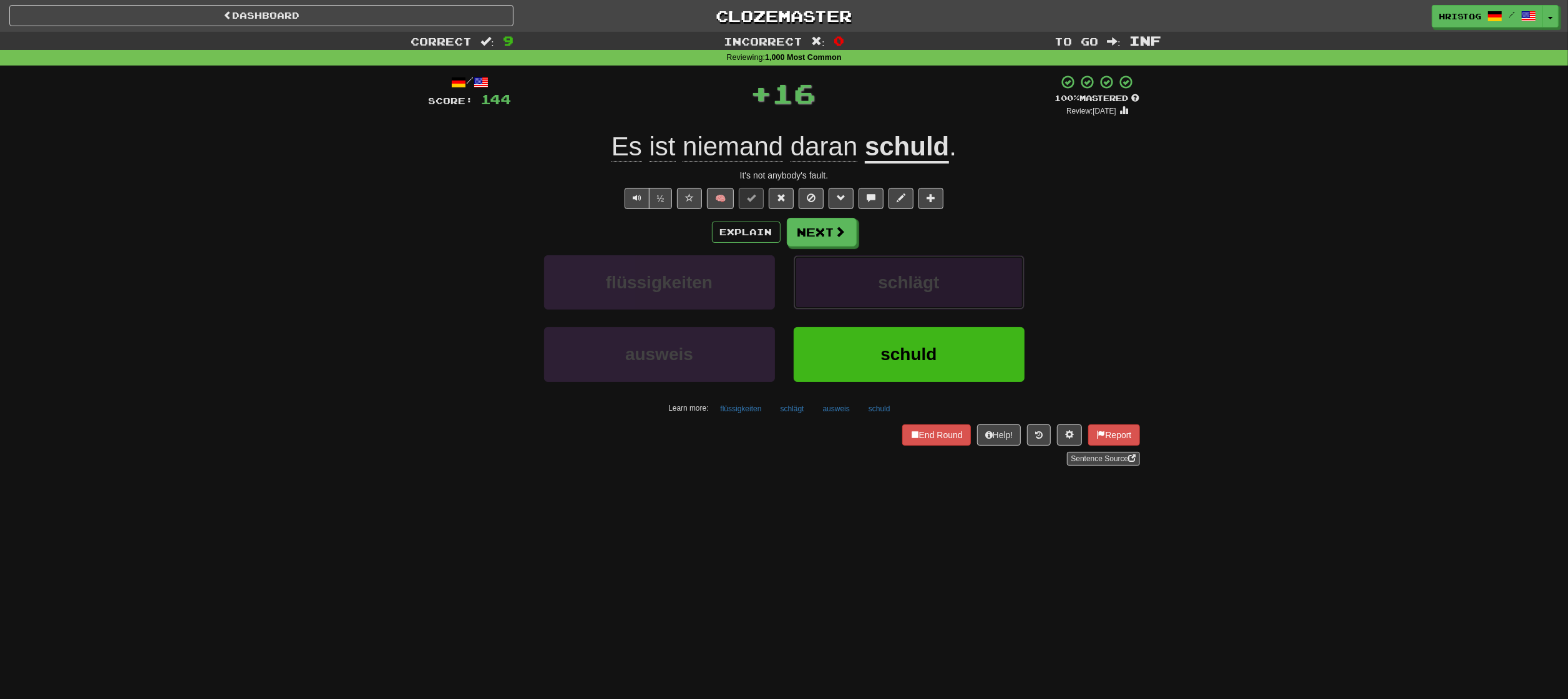
click at [962, 266] on button "schlägt" at bounding box center [909, 282] width 231 height 54
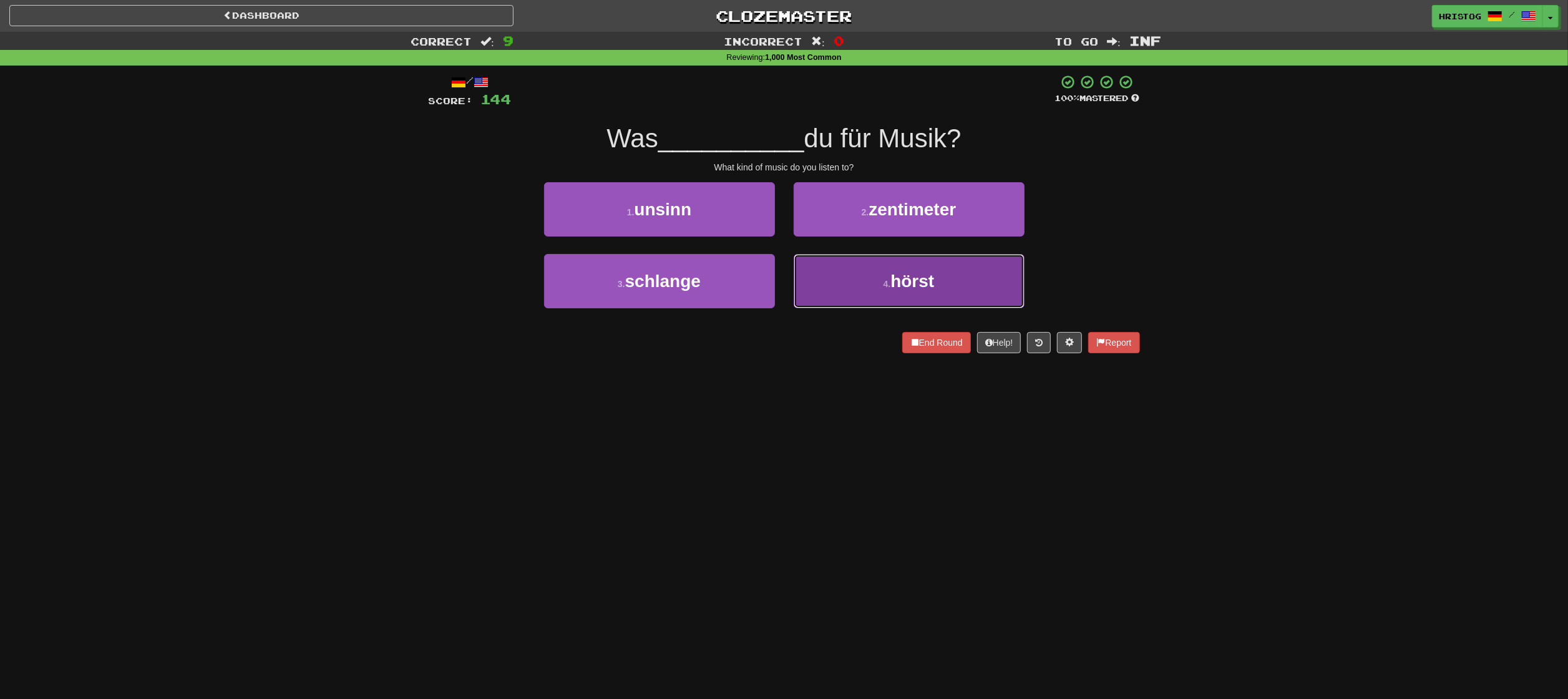
click at [860, 286] on button "4 . hörst" at bounding box center [909, 281] width 231 height 54
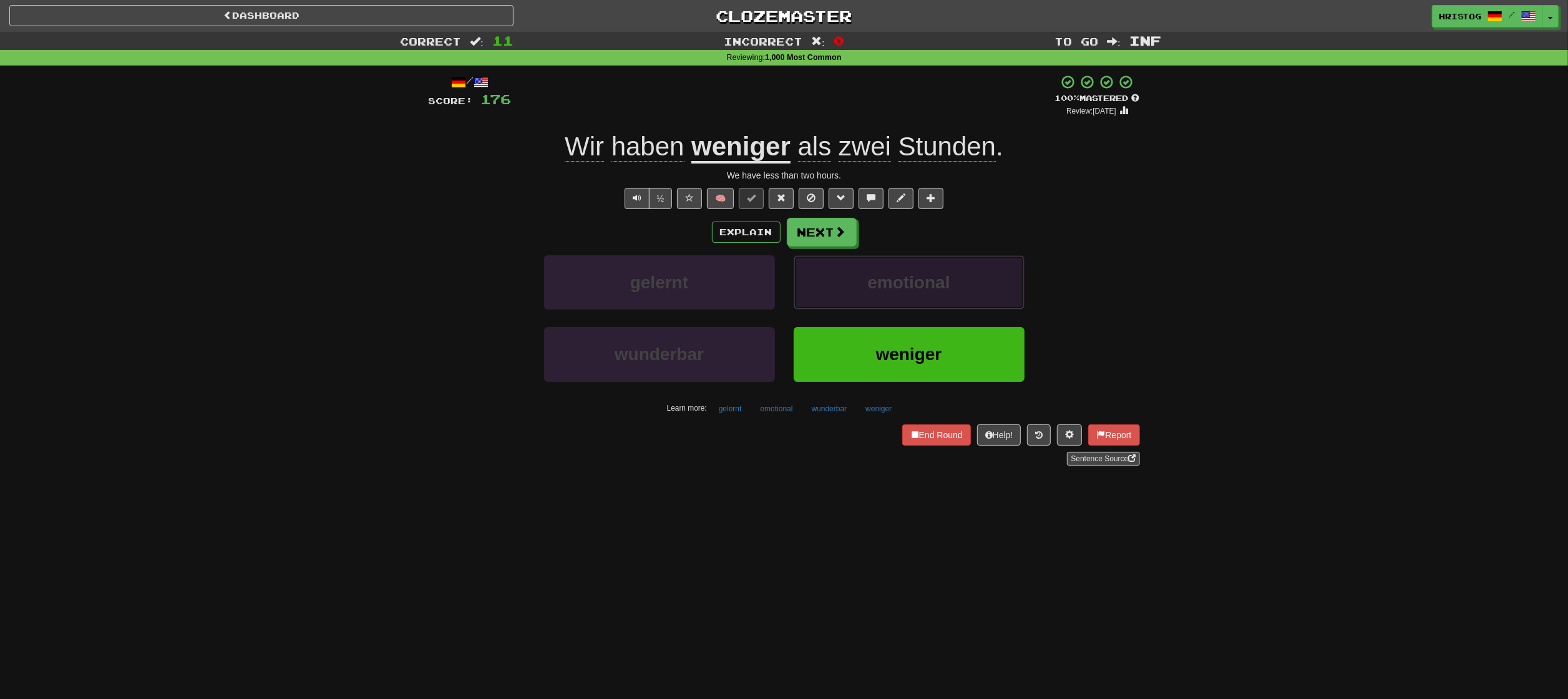
click at [972, 273] on button "emotional" at bounding box center [909, 282] width 231 height 54
click at [1134, 342] on div "verletzlich versuche" at bounding box center [784, 363] width 749 height 72
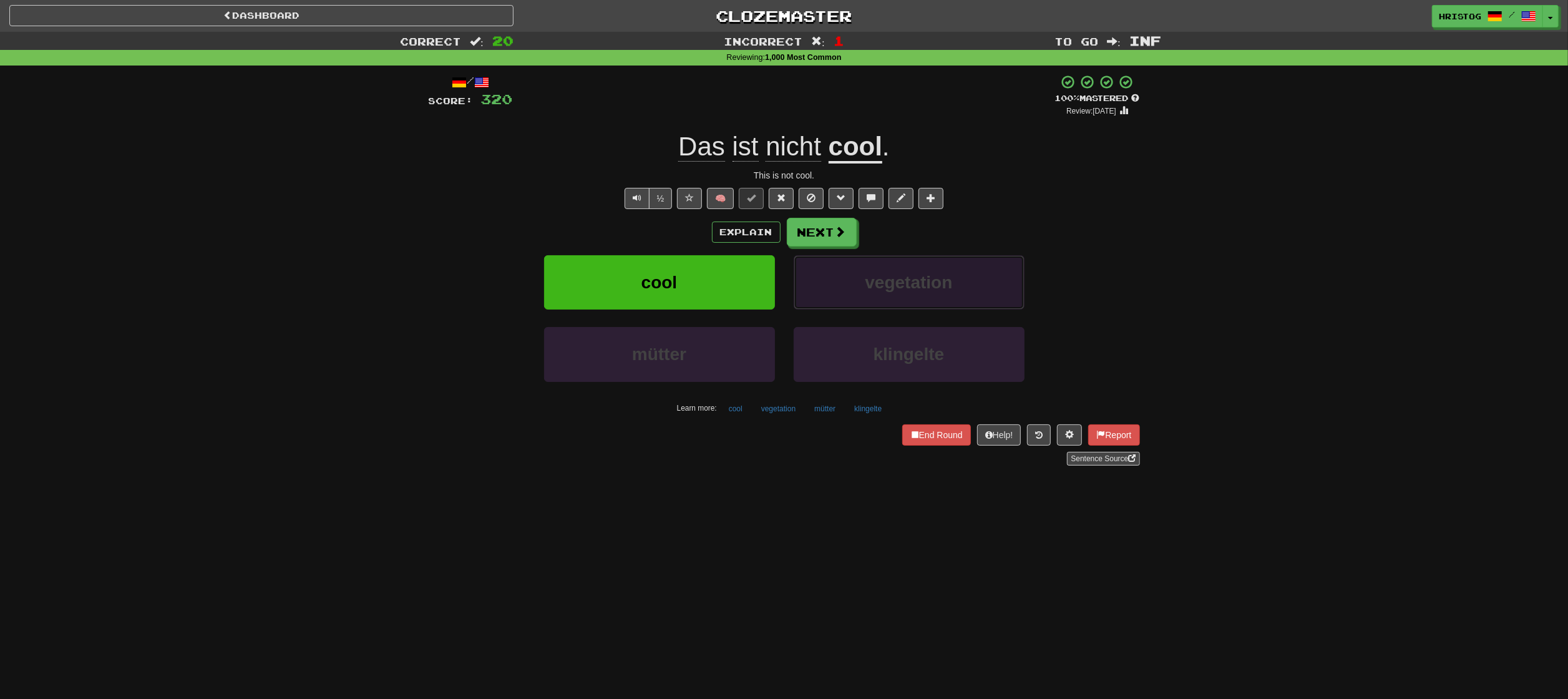
click at [899, 291] on span "vegetation" at bounding box center [908, 281] width 87 height 19
